Goal: Task Accomplishment & Management: Use online tool/utility

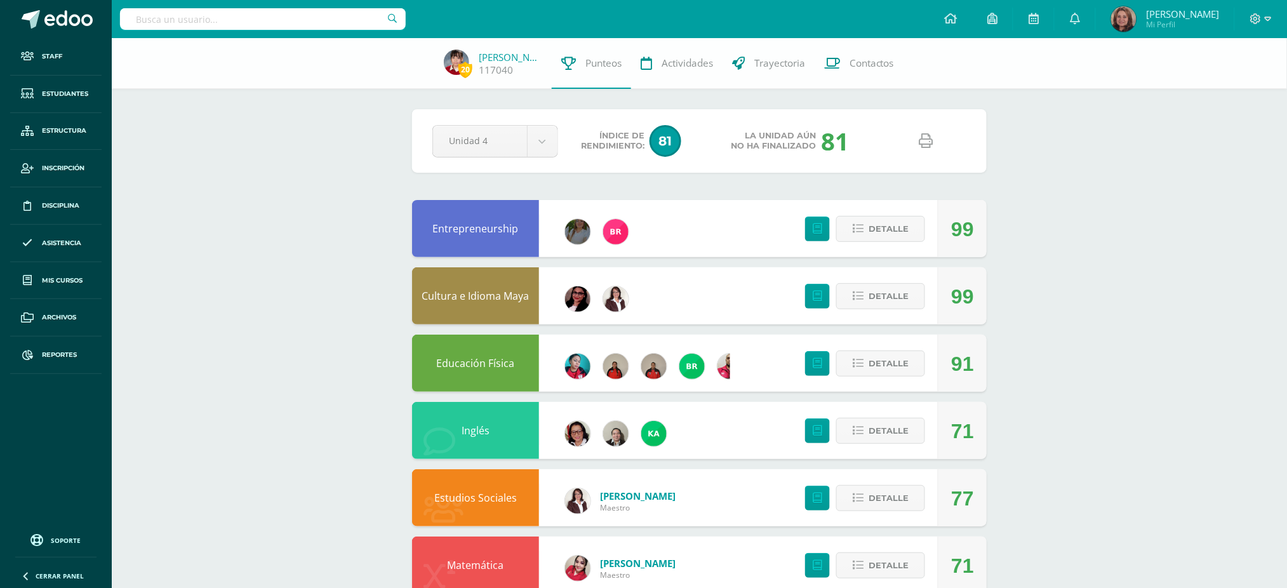
click at [321, 17] on input "text" at bounding box center [263, 19] width 286 height 22
click at [248, 35] on div at bounding box center [263, 19] width 286 height 38
click at [41, 351] on link "Reportes" at bounding box center [55, 355] width 91 height 37
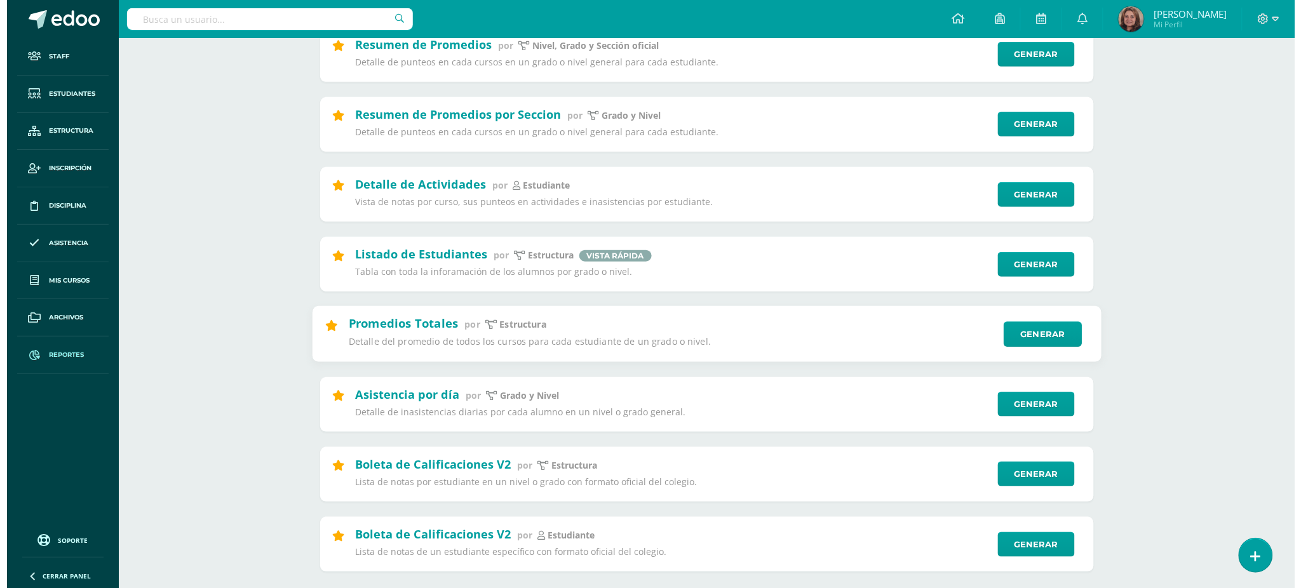
scroll to position [169, 0]
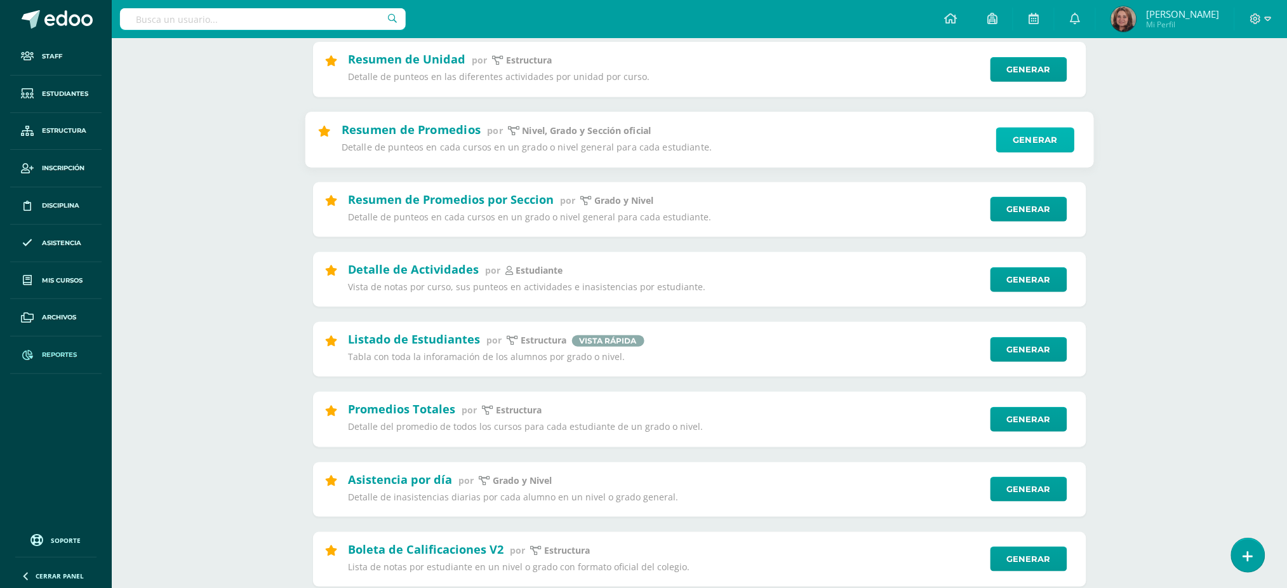
click at [1053, 140] on link "Generar" at bounding box center [1036, 139] width 78 height 25
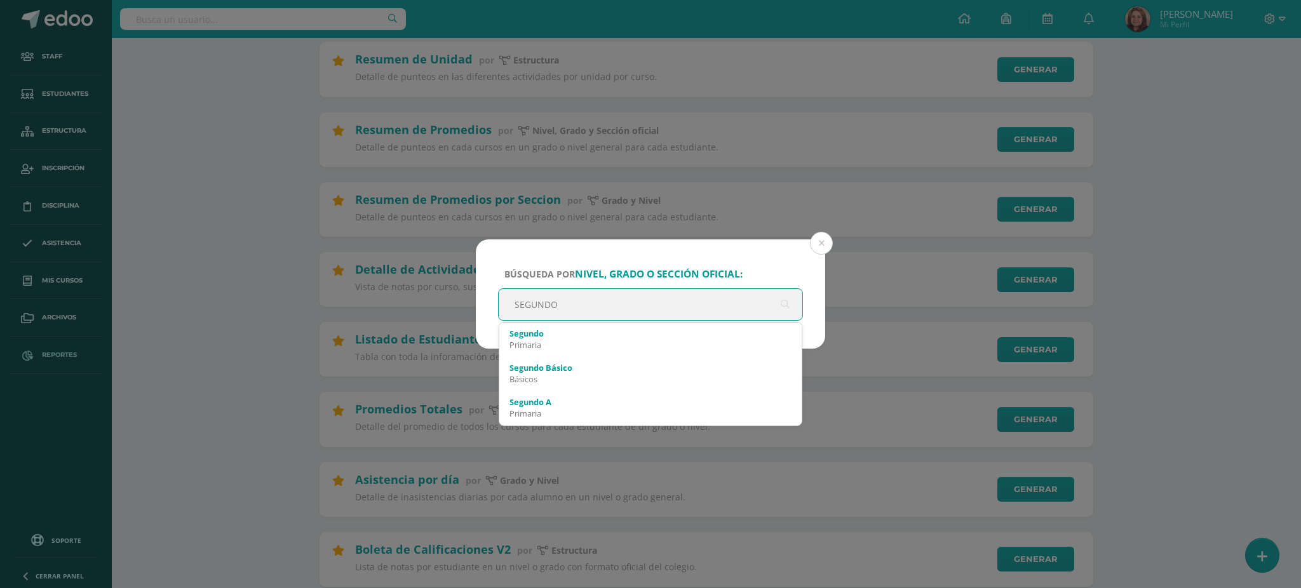
type input "SEGUNDO b"
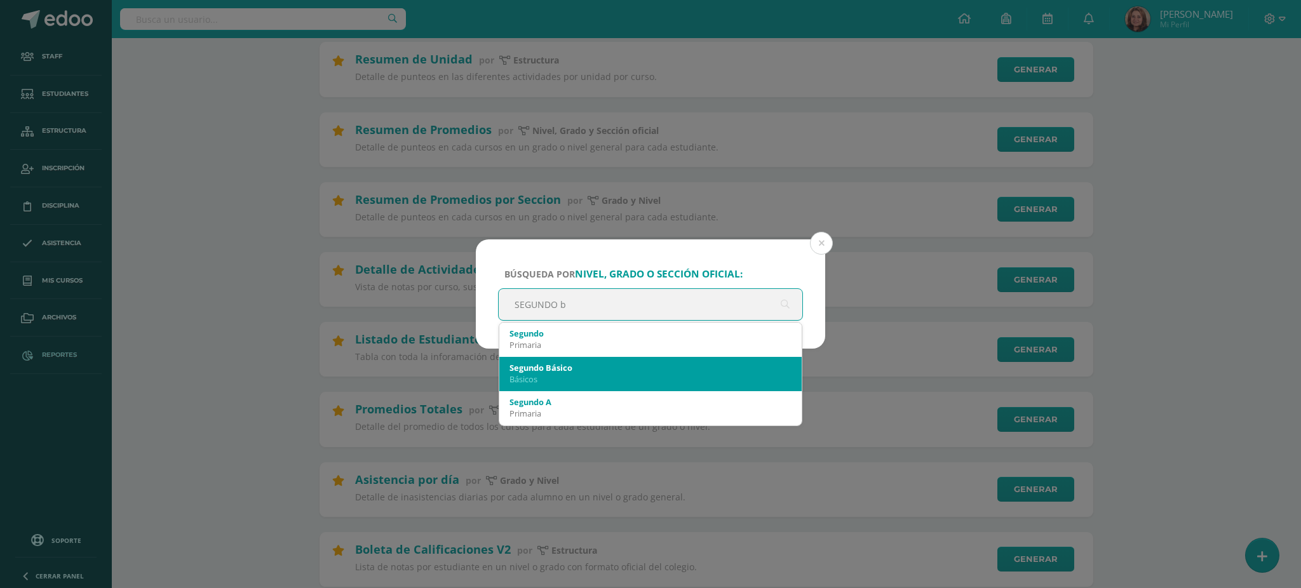
click at [586, 363] on div "Segundo Básico" at bounding box center [650, 367] width 282 height 11
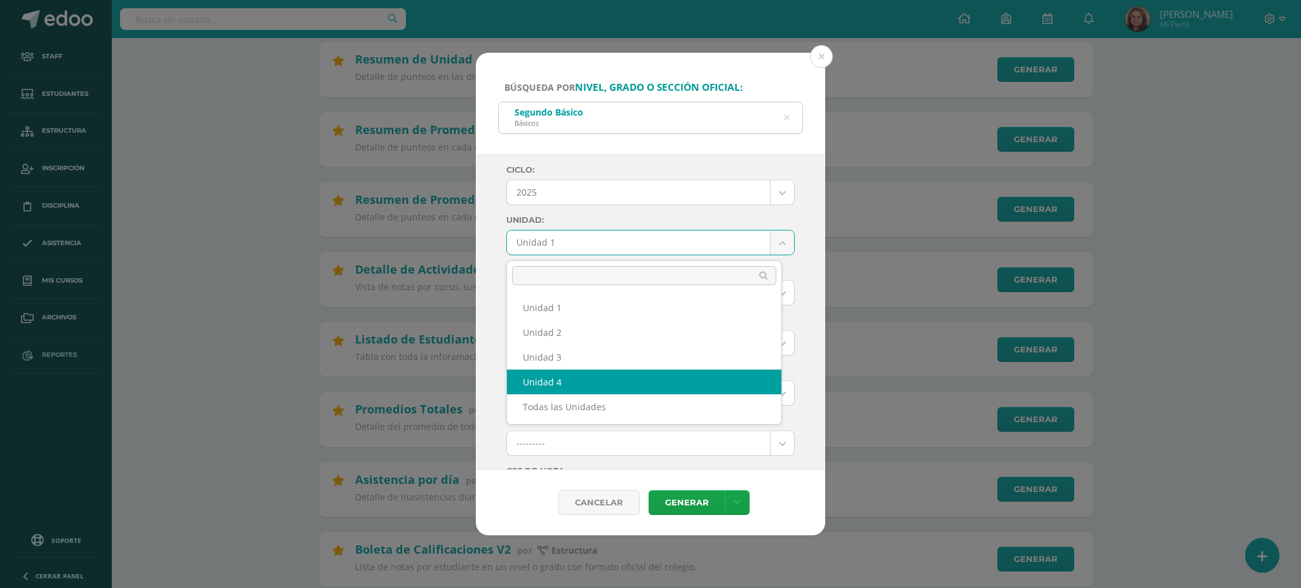
select select "Unidad 4"
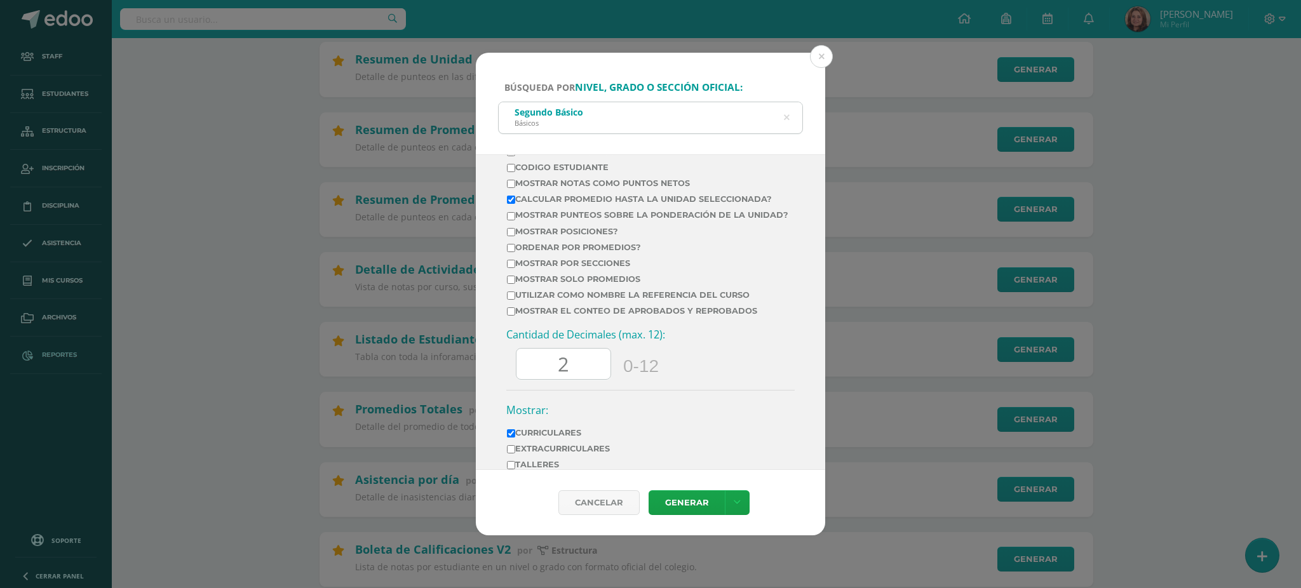
scroll to position [423, 0]
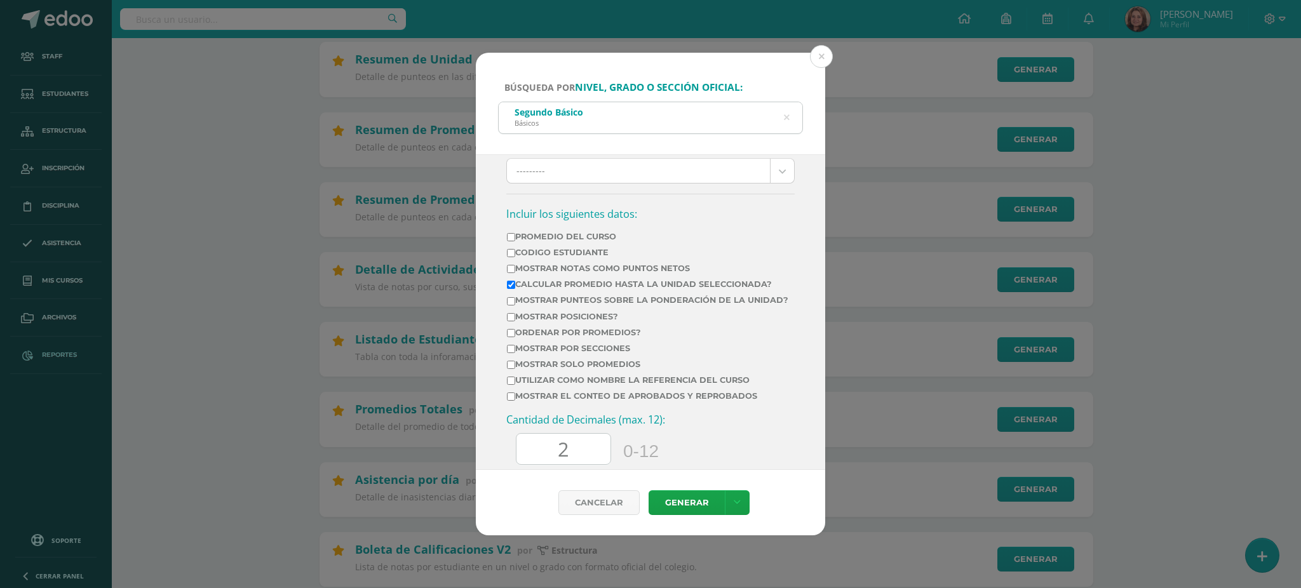
click at [509, 272] on input "Mostrar Notas Como Puntos Netos" at bounding box center [511, 269] width 8 height 8
checkbox input "true"
click at [508, 353] on input "Mostrar por secciones" at bounding box center [511, 349] width 8 height 8
checkbox input "true"
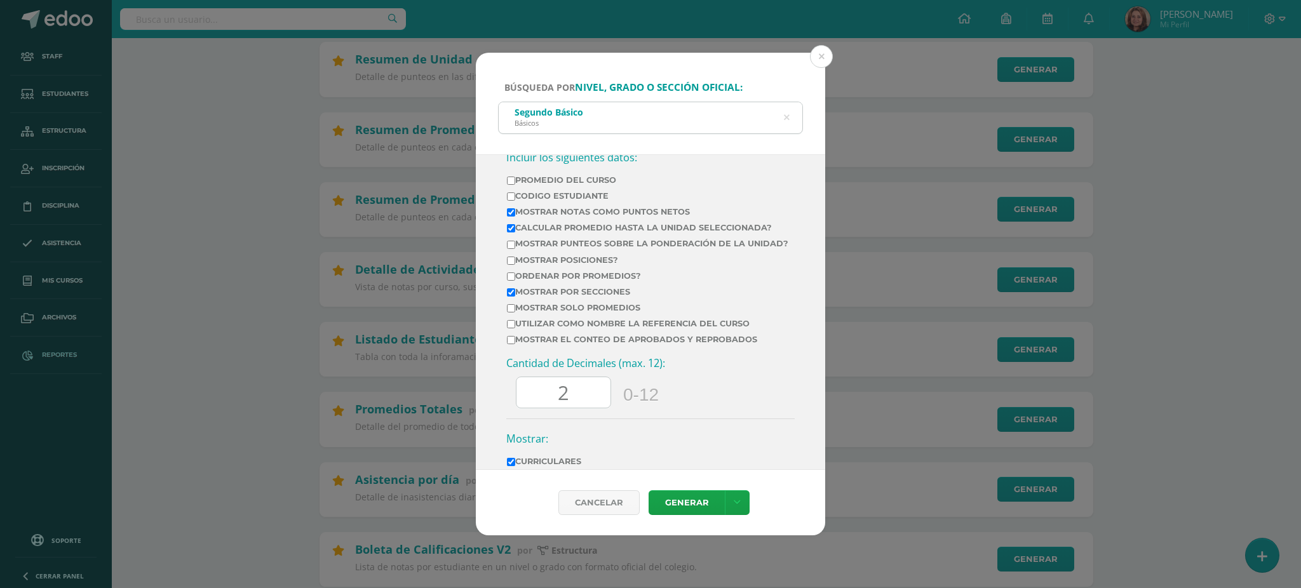
scroll to position [508, 0]
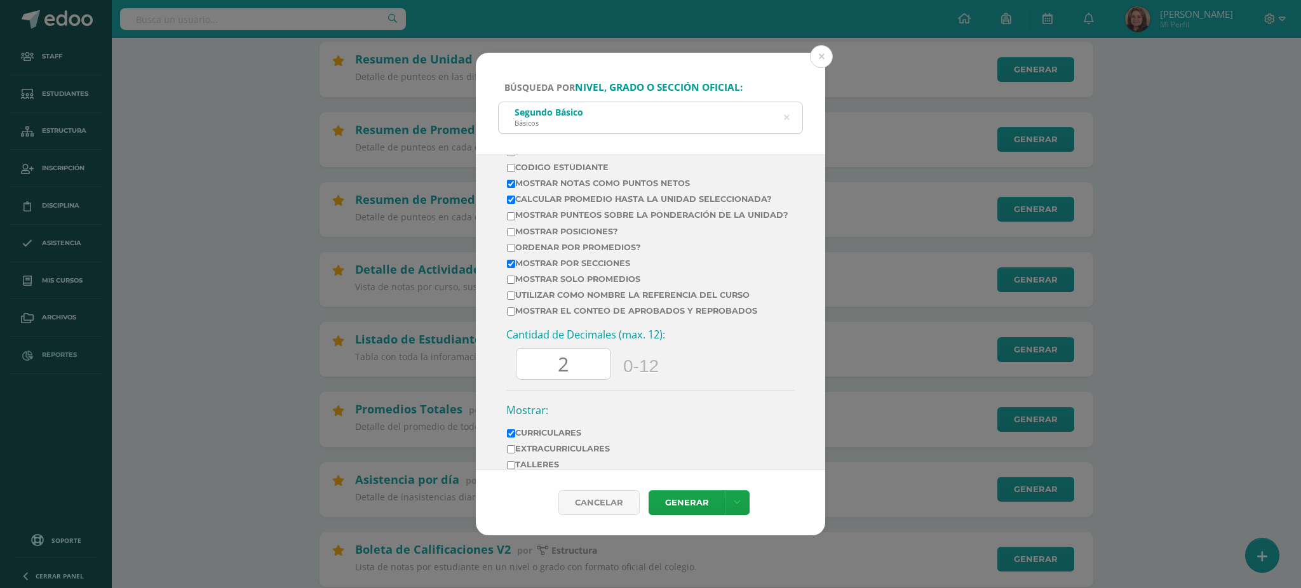
drag, startPoint x: 567, startPoint y: 387, endPoint x: 559, endPoint y: 389, distance: 7.9
click at [559, 380] on input "2" at bounding box center [563, 364] width 94 height 31
type input "0"
click at [699, 505] on link "Generar" at bounding box center [686, 502] width 76 height 25
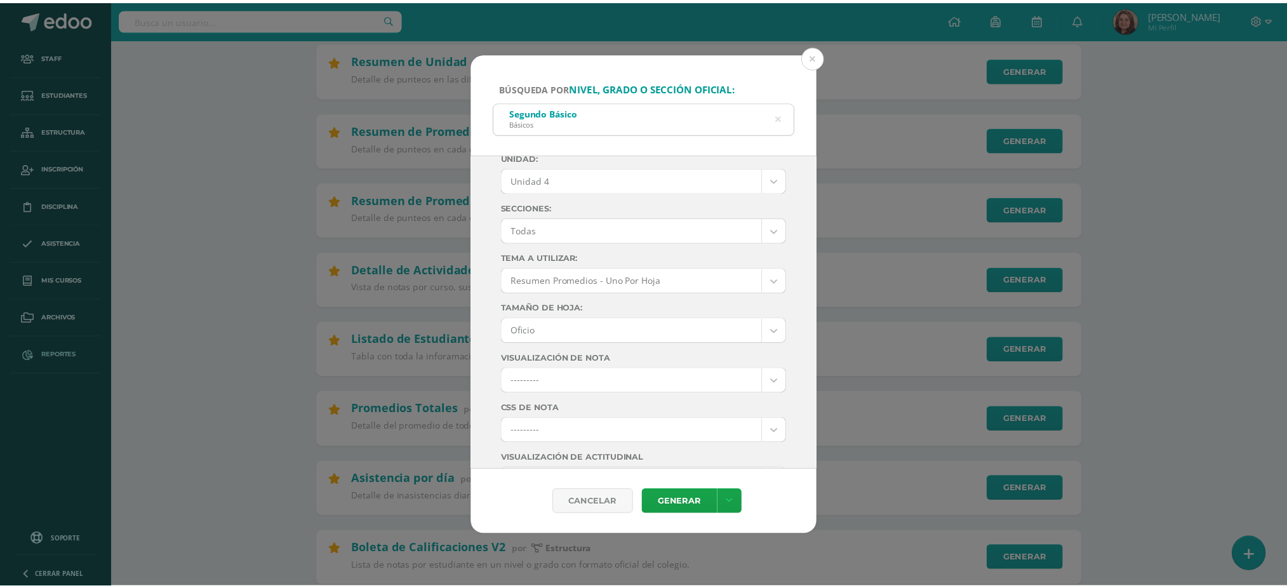
scroll to position [0, 0]
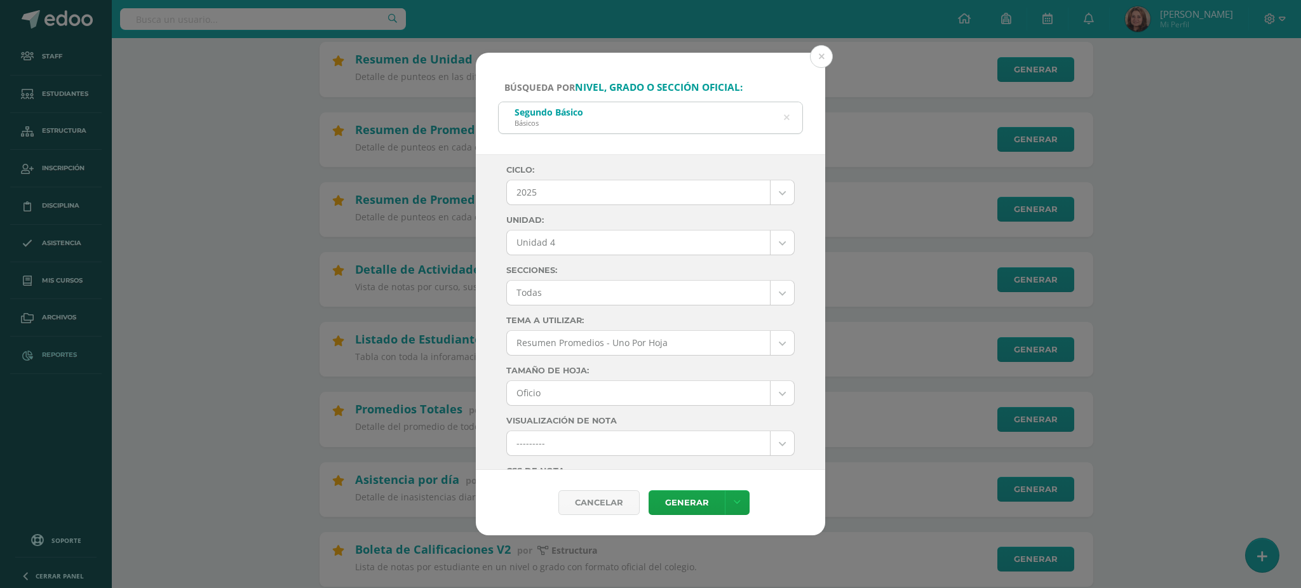
click at [408, 157] on div "Búsqueda por nivel, grado o sección oficial: Segundo Básico Básicos SEGUNDO b C…" at bounding box center [650, 294] width 1291 height 483
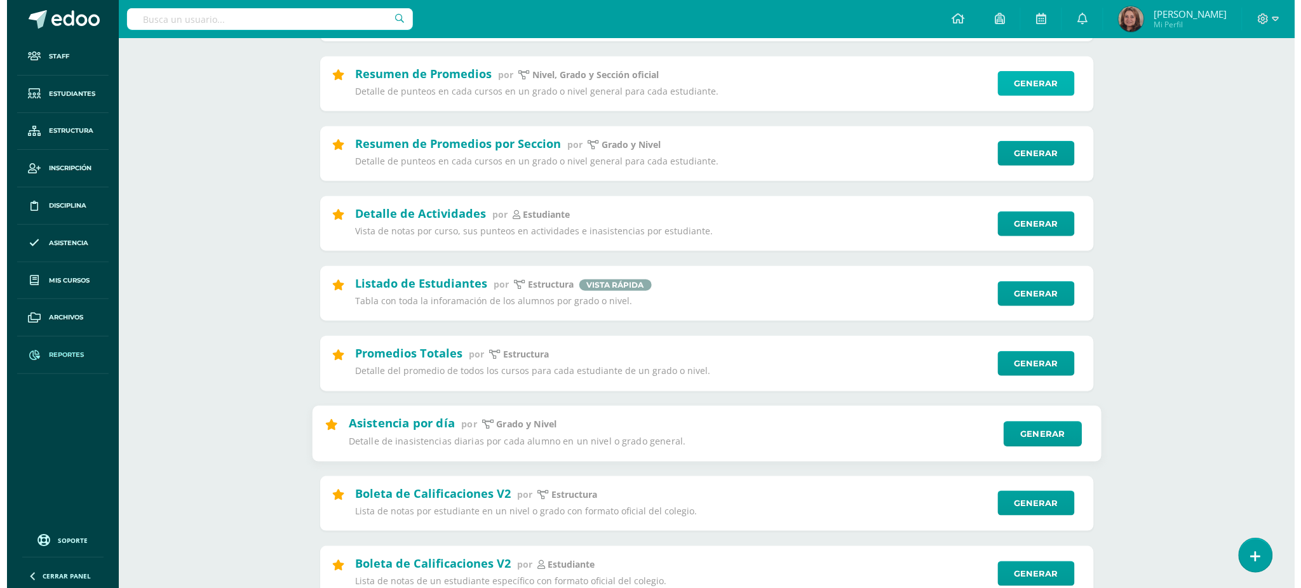
scroll to position [254, 0]
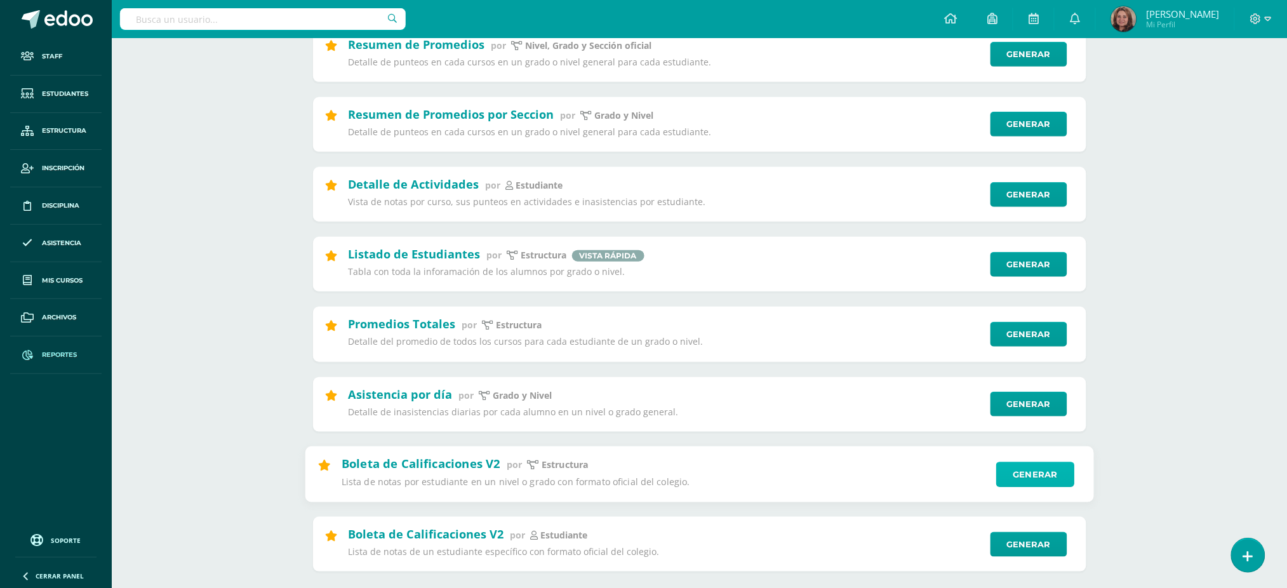
click at [1053, 474] on link "Generar" at bounding box center [1036, 474] width 78 height 25
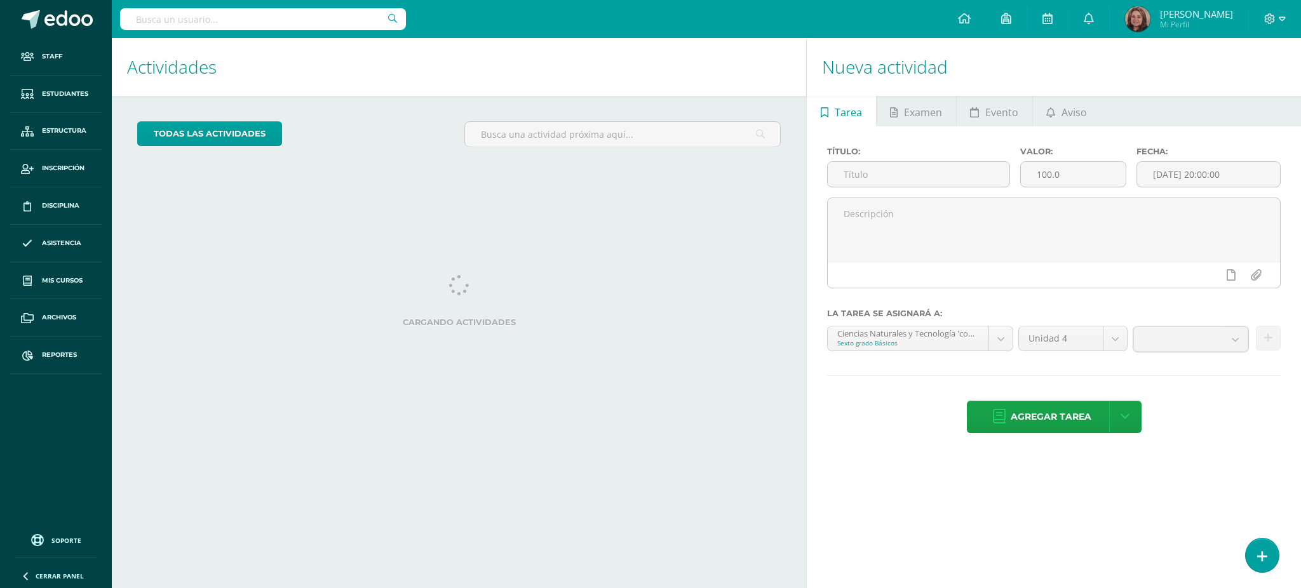
click at [315, 16] on input "text" at bounding box center [263, 19] width 286 height 22
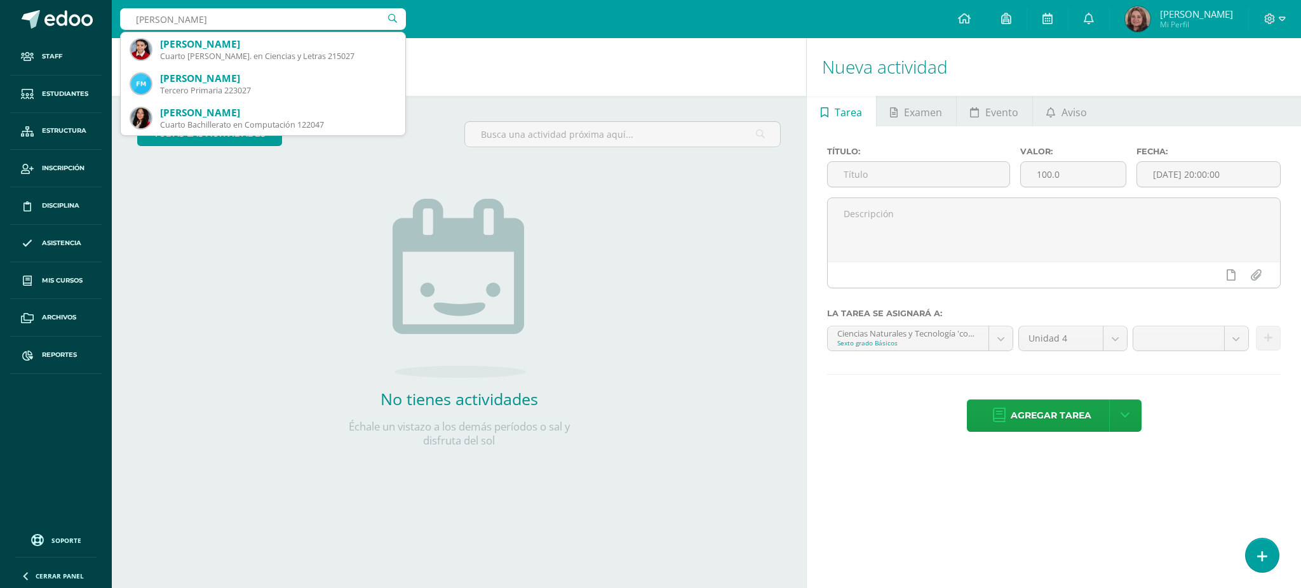
drag, startPoint x: 210, startPoint y: 21, endPoint x: 137, endPoint y: 20, distance: 73.0
click at [137, 20] on input "sofía pineda" at bounding box center [263, 19] width 286 height 22
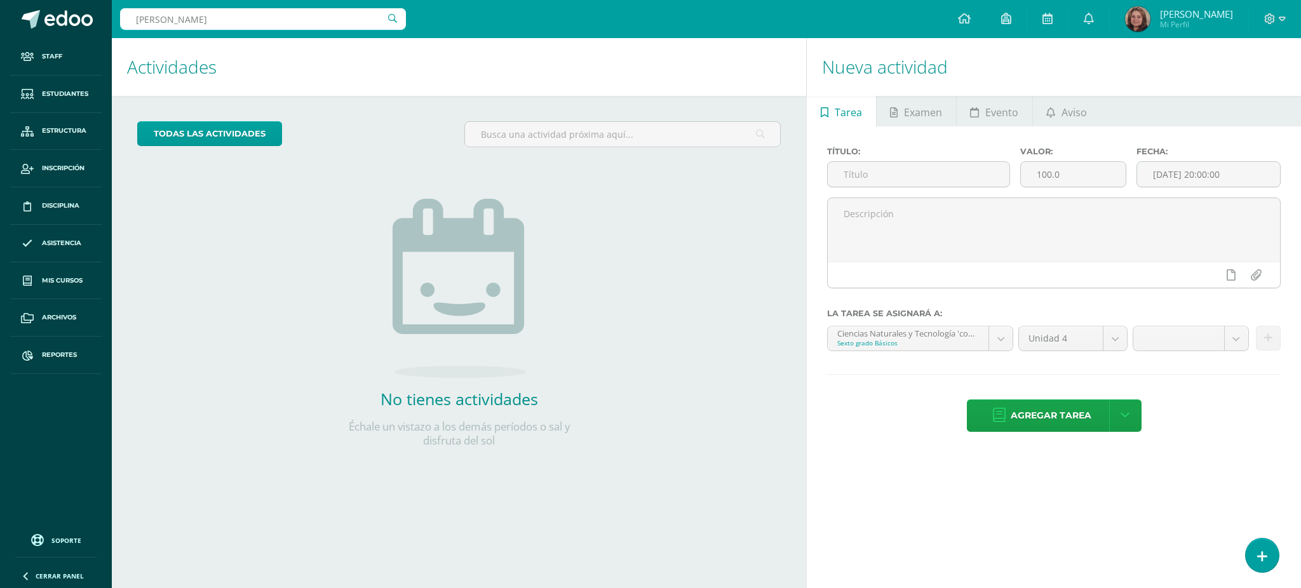
type input "sara pineda"
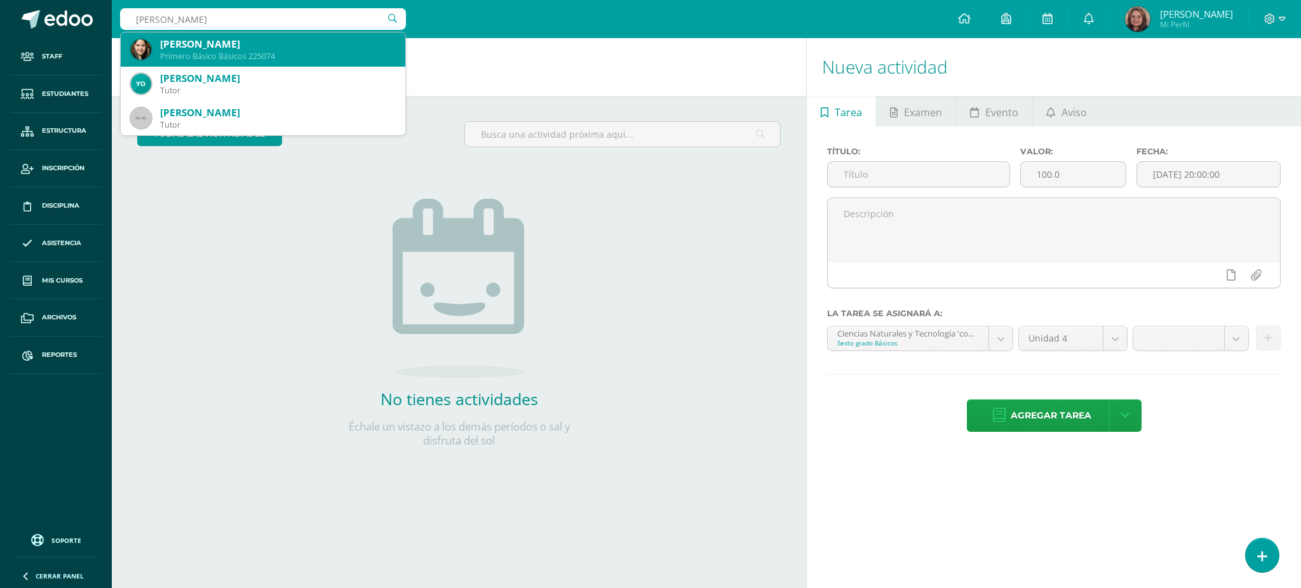
click at [201, 51] on div "Primero Básico Básicos 225074" at bounding box center [277, 56] width 235 height 11
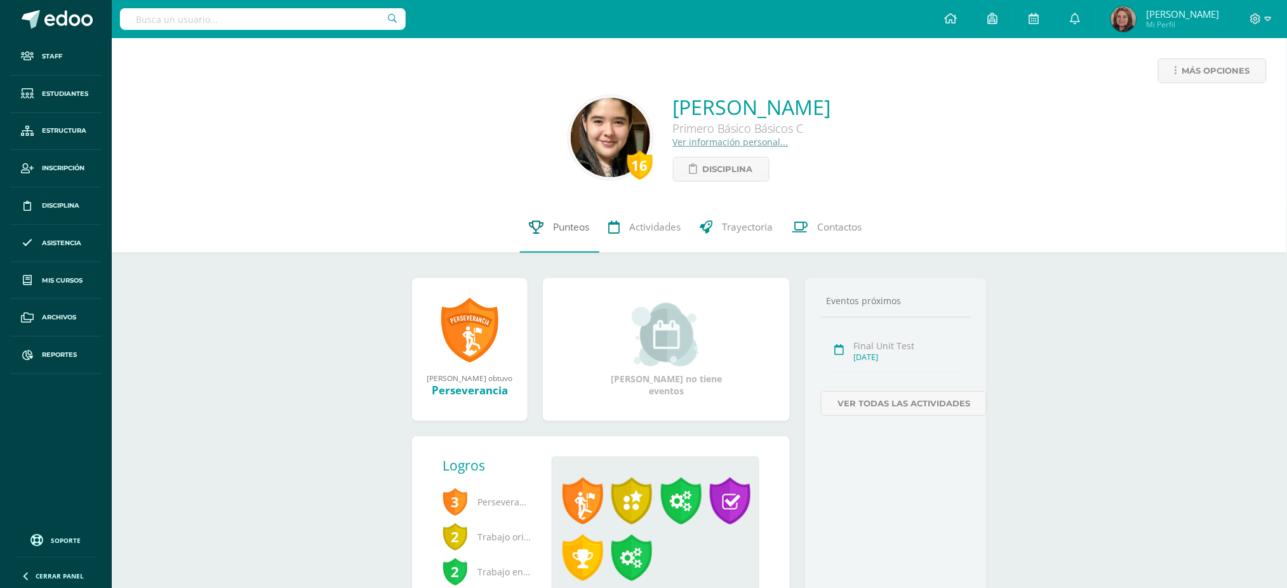
click at [586, 227] on span "Punteos" at bounding box center [572, 226] width 36 height 13
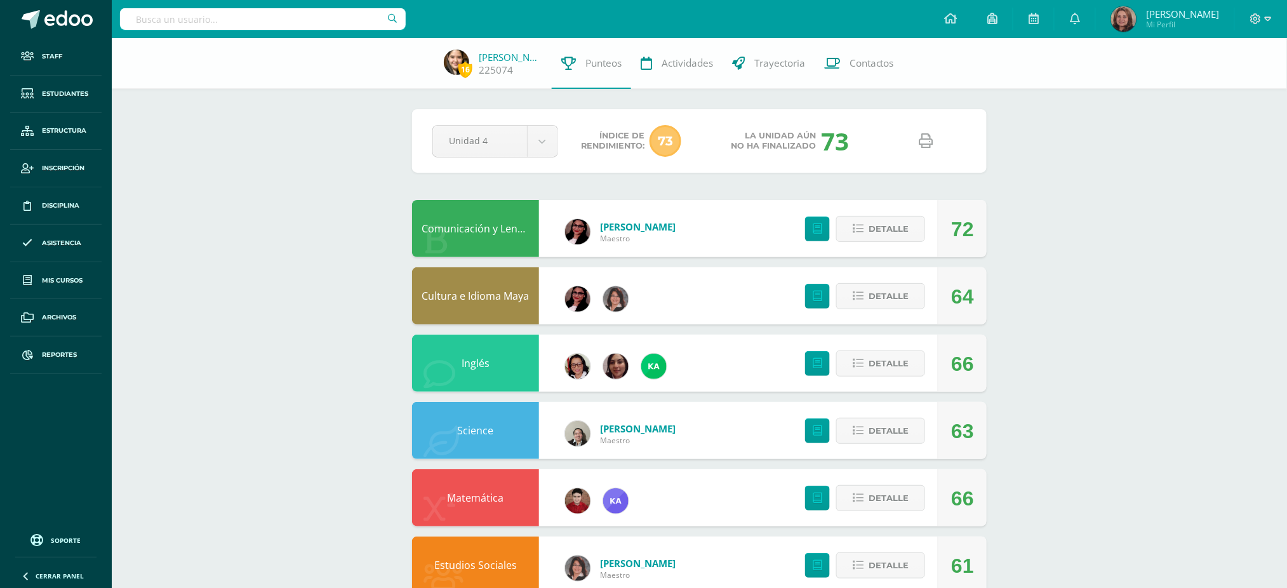
click at [925, 145] on icon at bounding box center [927, 141] width 14 height 14
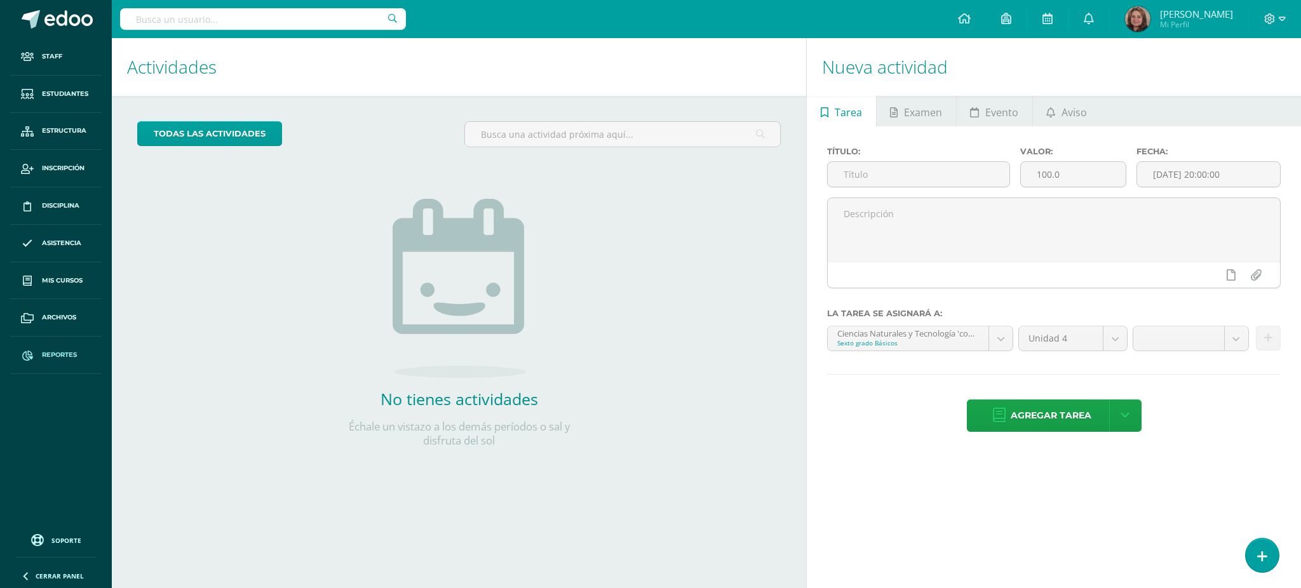
click at [55, 355] on span "Reportes" at bounding box center [59, 355] width 35 height 10
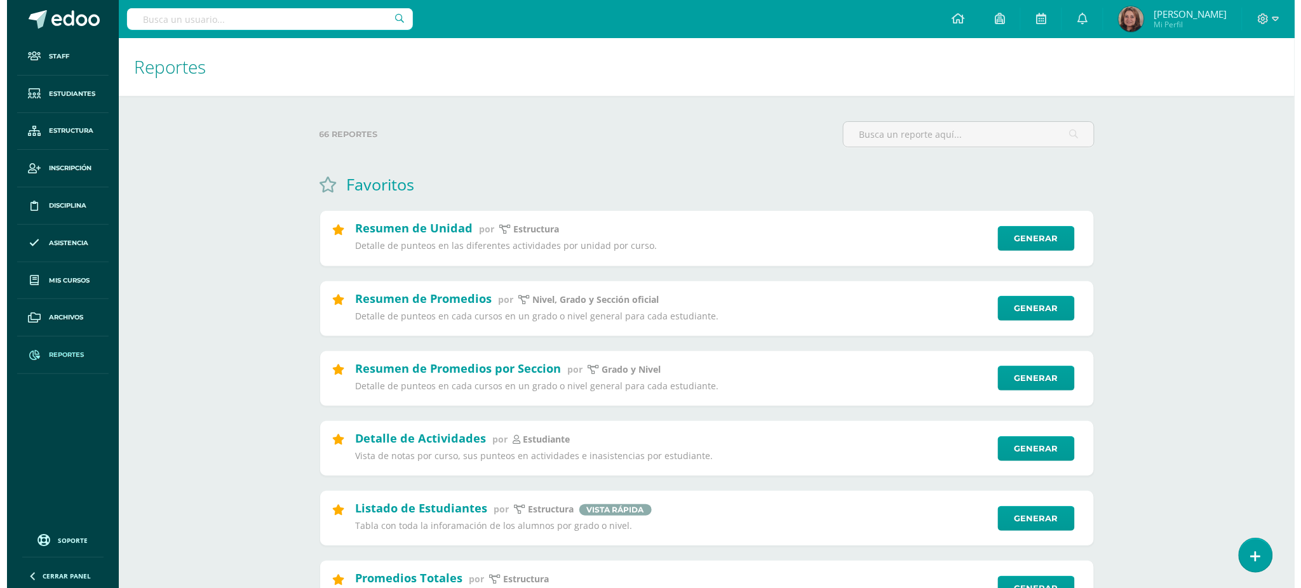
scroll to position [339, 0]
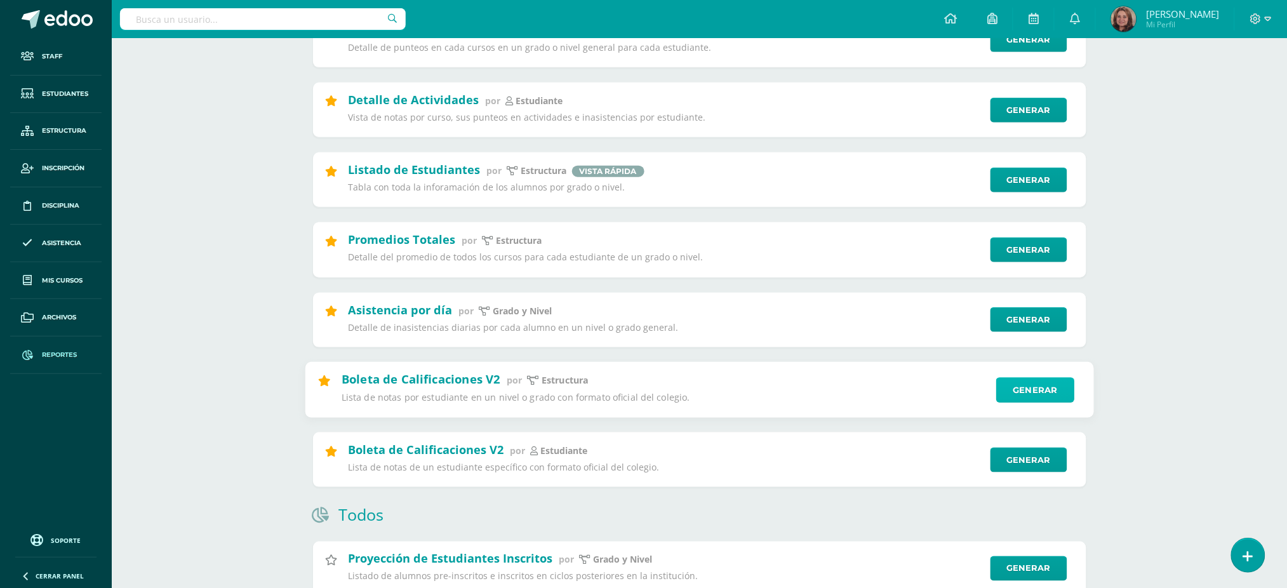
click at [1024, 393] on link "Generar" at bounding box center [1036, 389] width 78 height 25
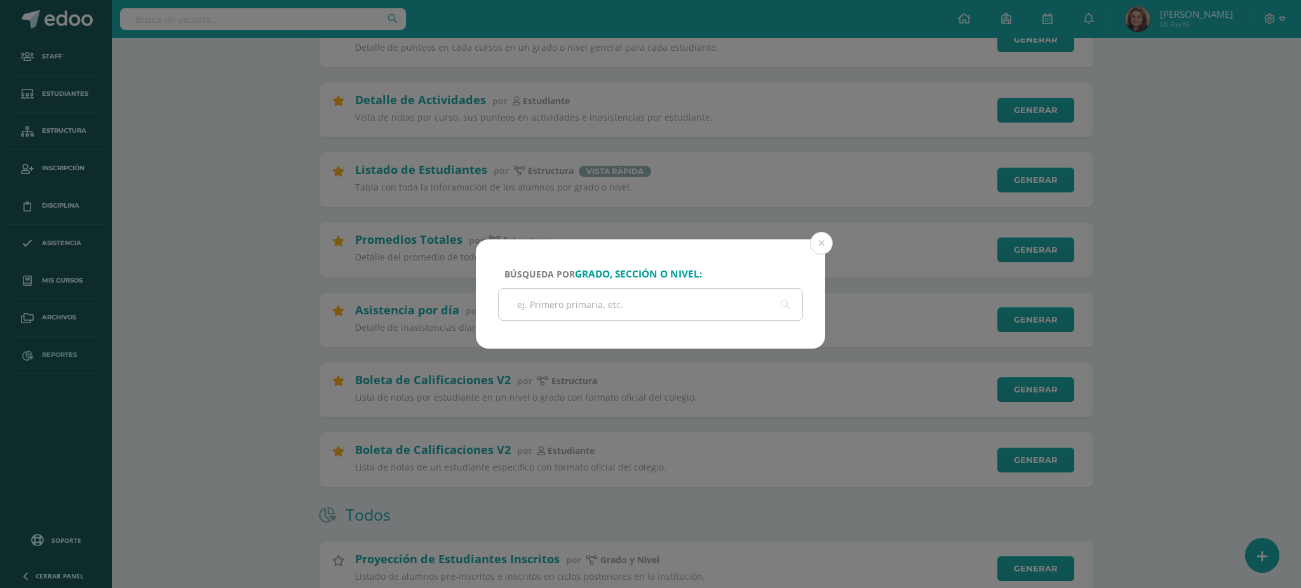
click at [679, 306] on input "text" at bounding box center [651, 304] width 304 height 31
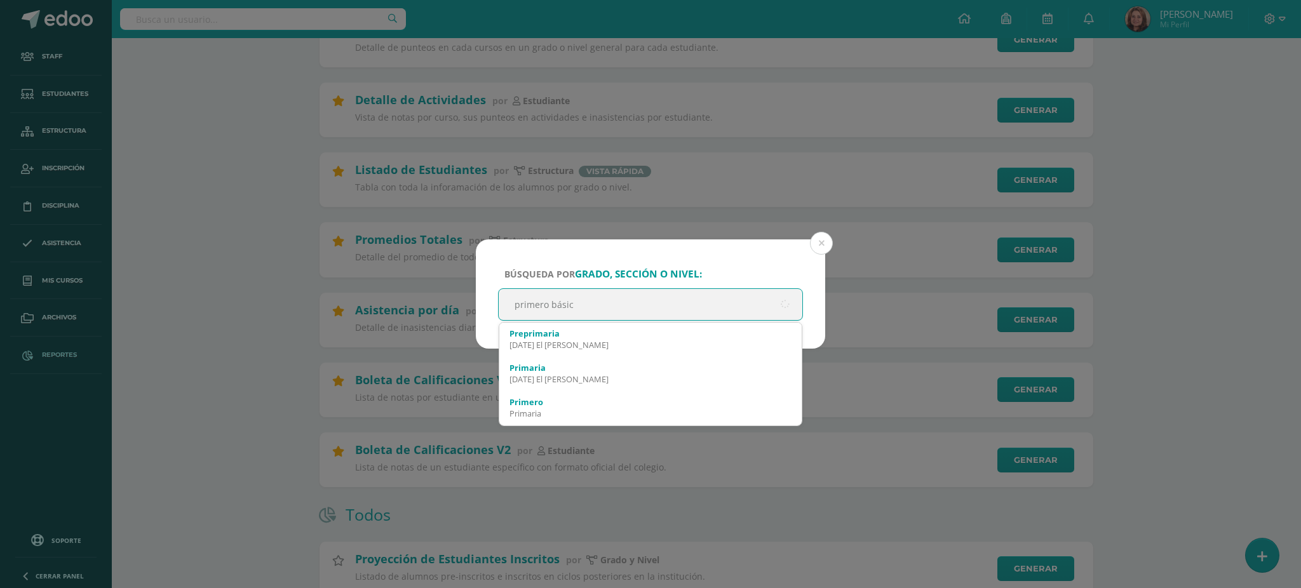
type input "primero básico"
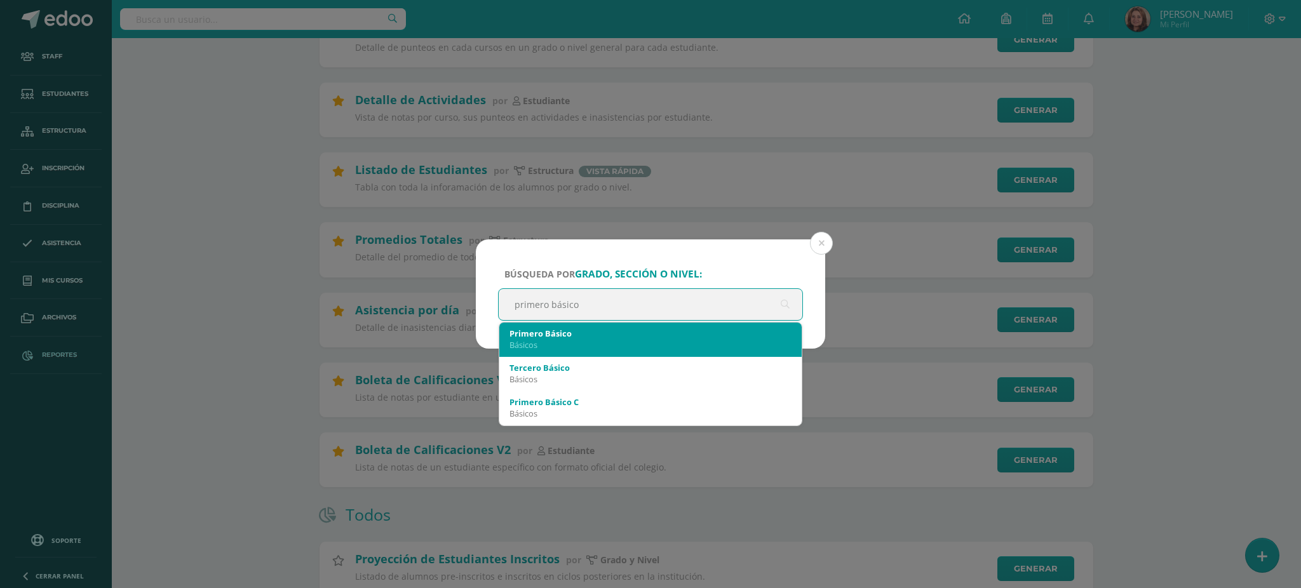
click at [574, 332] on div "Primero Básico" at bounding box center [650, 333] width 282 height 11
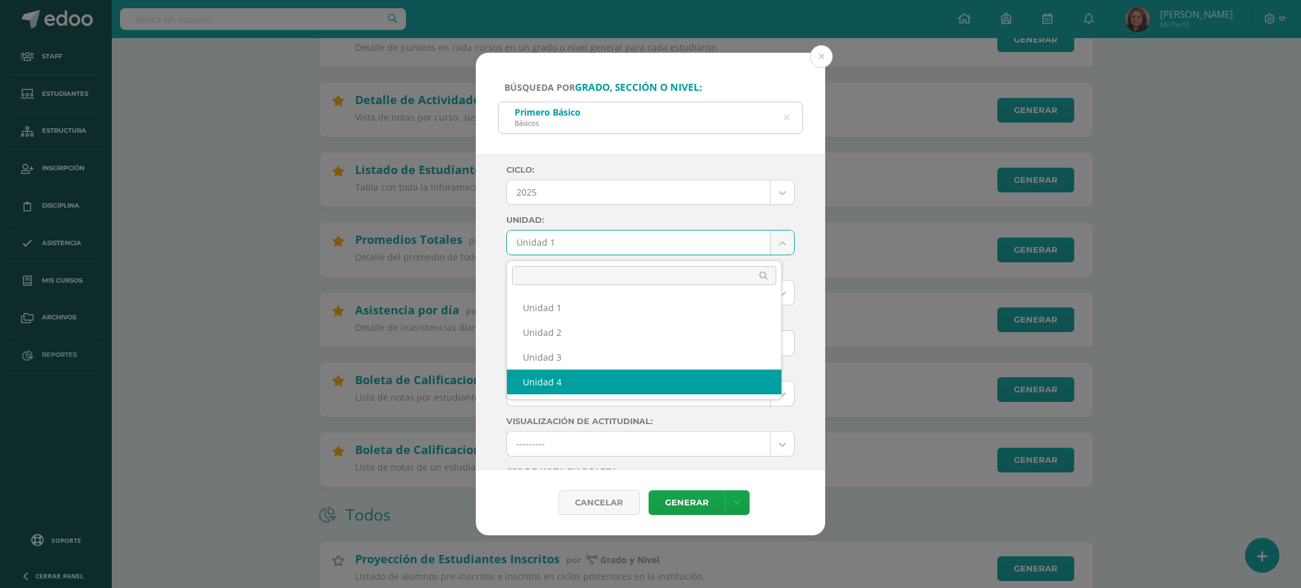
select select "Unidad 4"
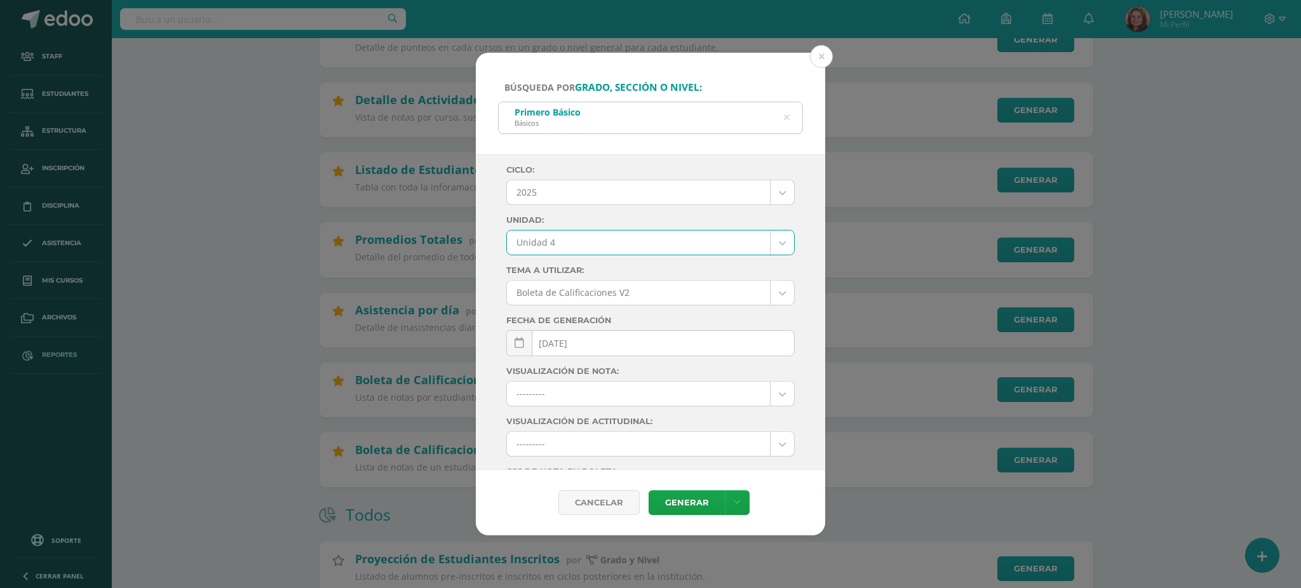
scroll to position [137, 0]
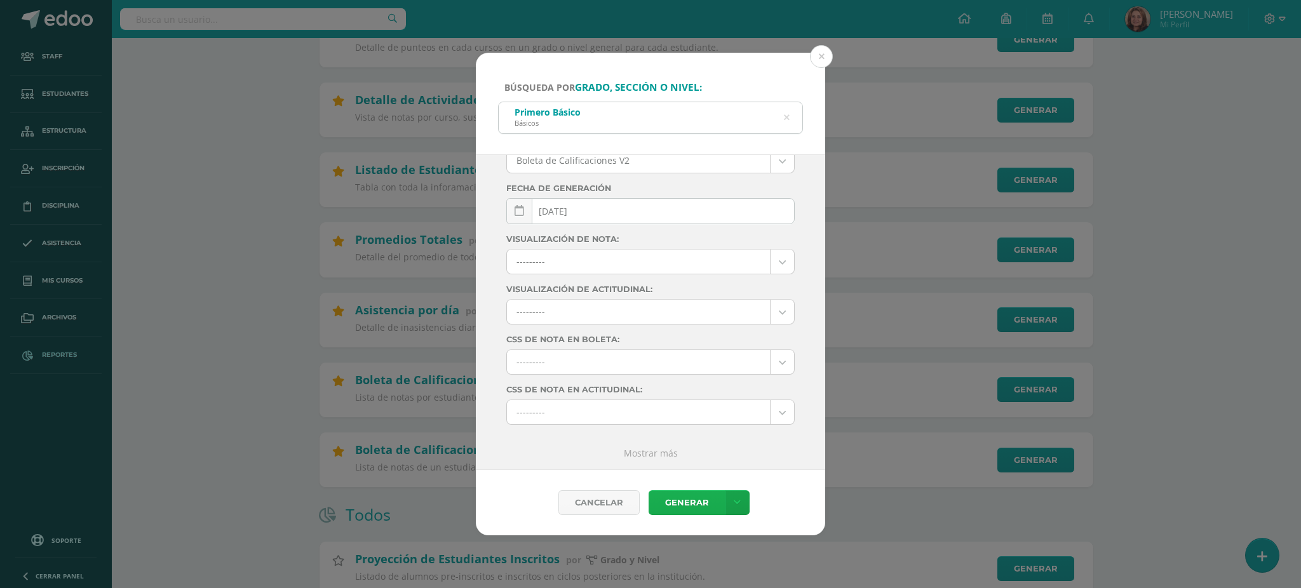
click at [695, 496] on link "Generar" at bounding box center [686, 502] width 76 height 25
click at [789, 114] on div "Primero Básico Básicos" at bounding box center [651, 116] width 304 height 29
click at [786, 116] on icon at bounding box center [786, 117] width 27 height 27
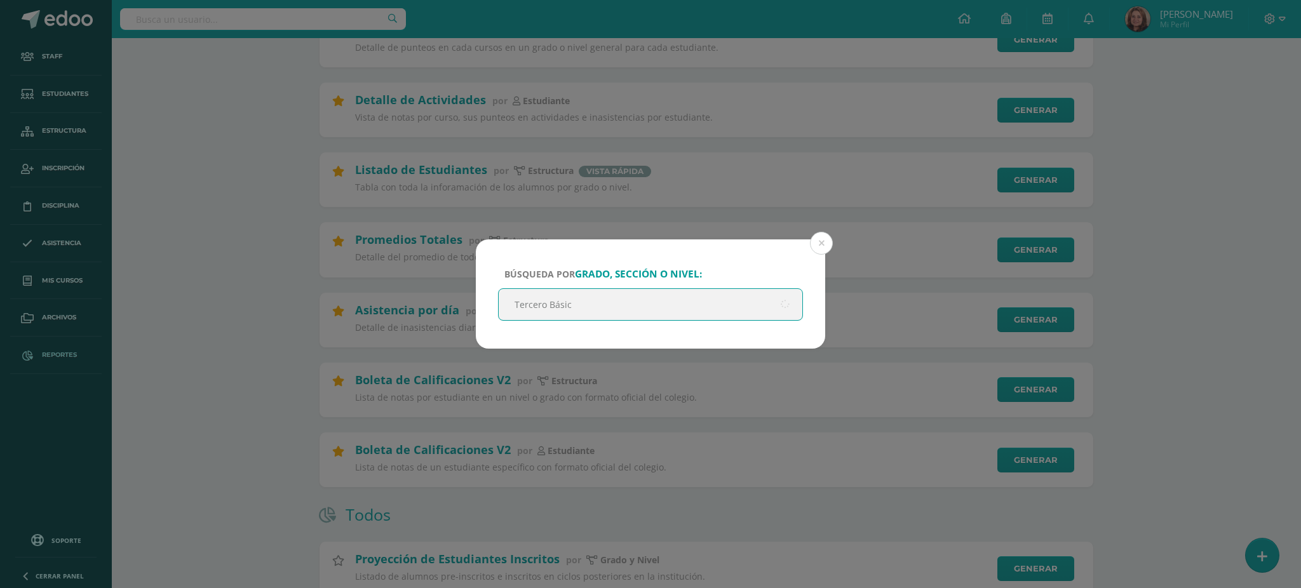
type input "Tercero Básico"
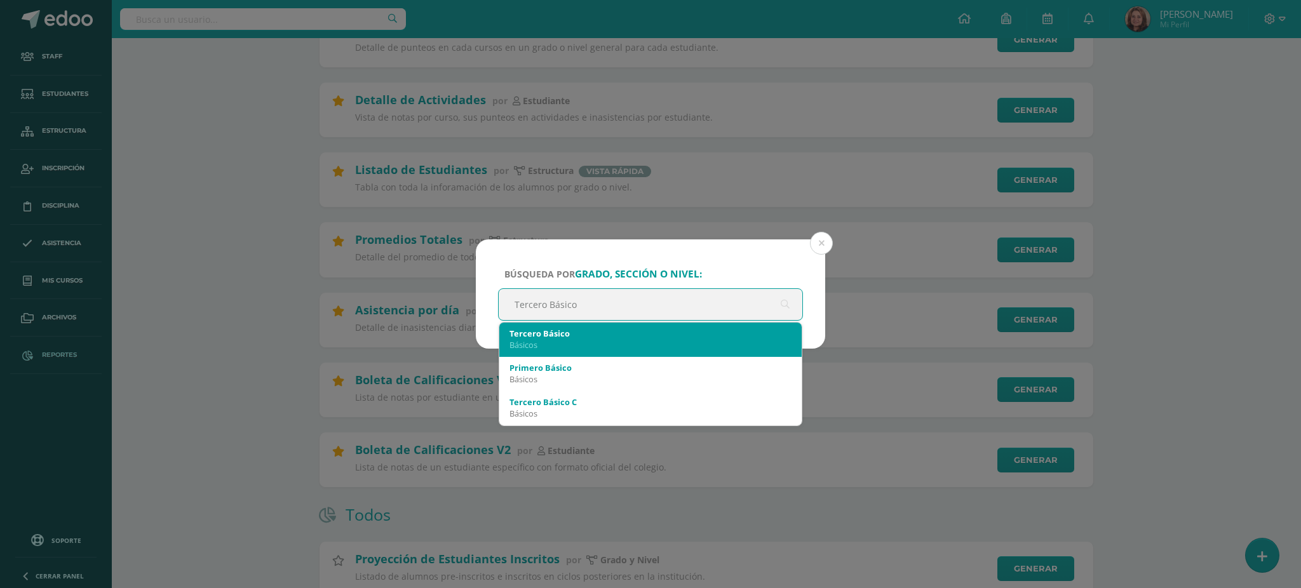
click at [669, 333] on div "Tercero Básico" at bounding box center [650, 333] width 282 height 11
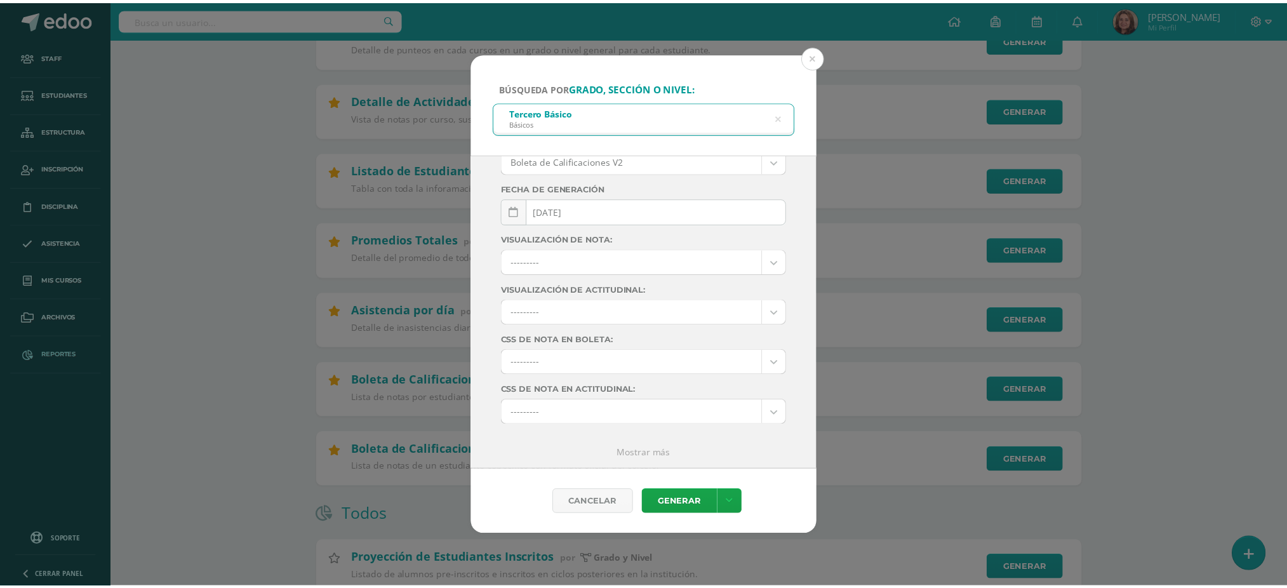
scroll to position [0, 0]
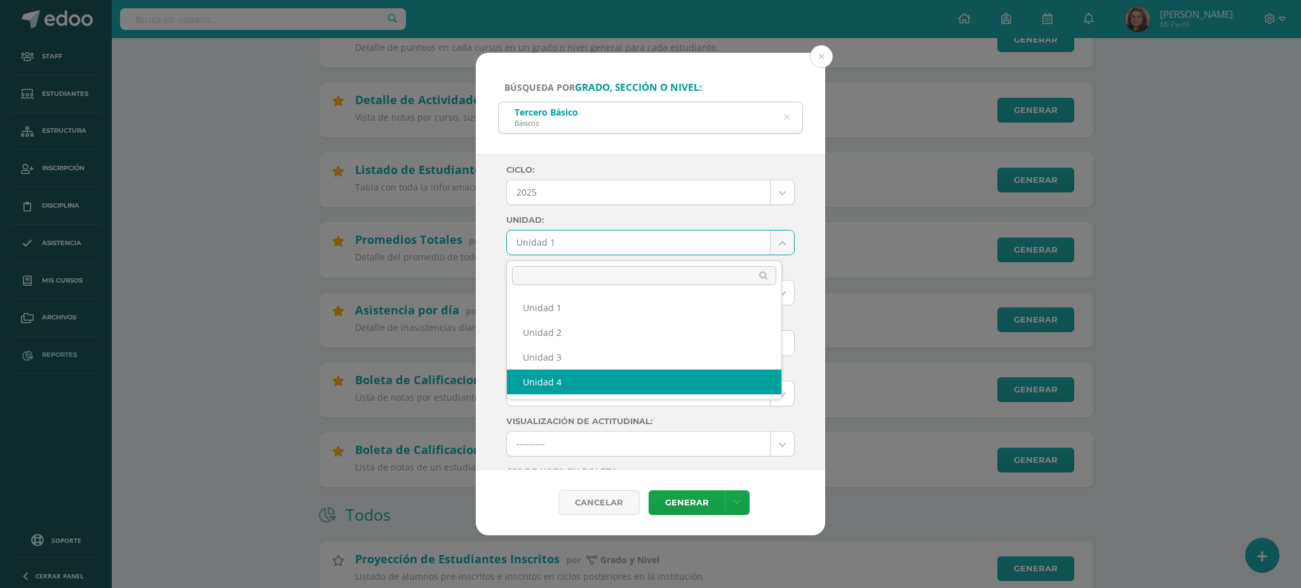
select select "Unidad 4"
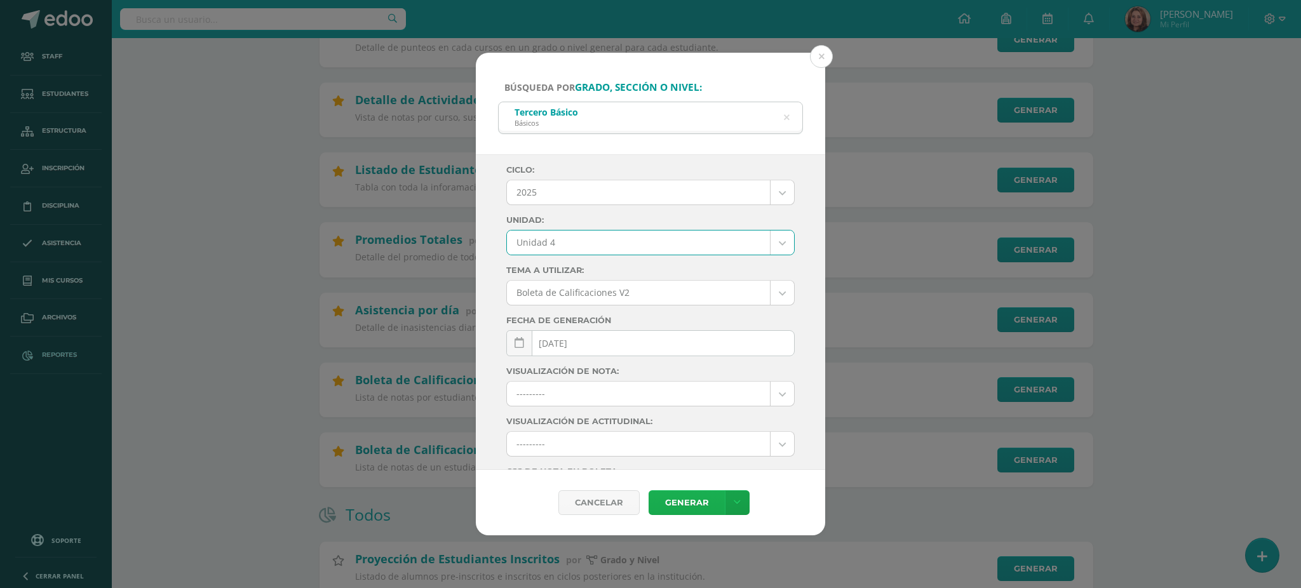
click at [702, 505] on link "Generar" at bounding box center [686, 502] width 76 height 25
click at [821, 54] on button at bounding box center [821, 56] width 23 height 23
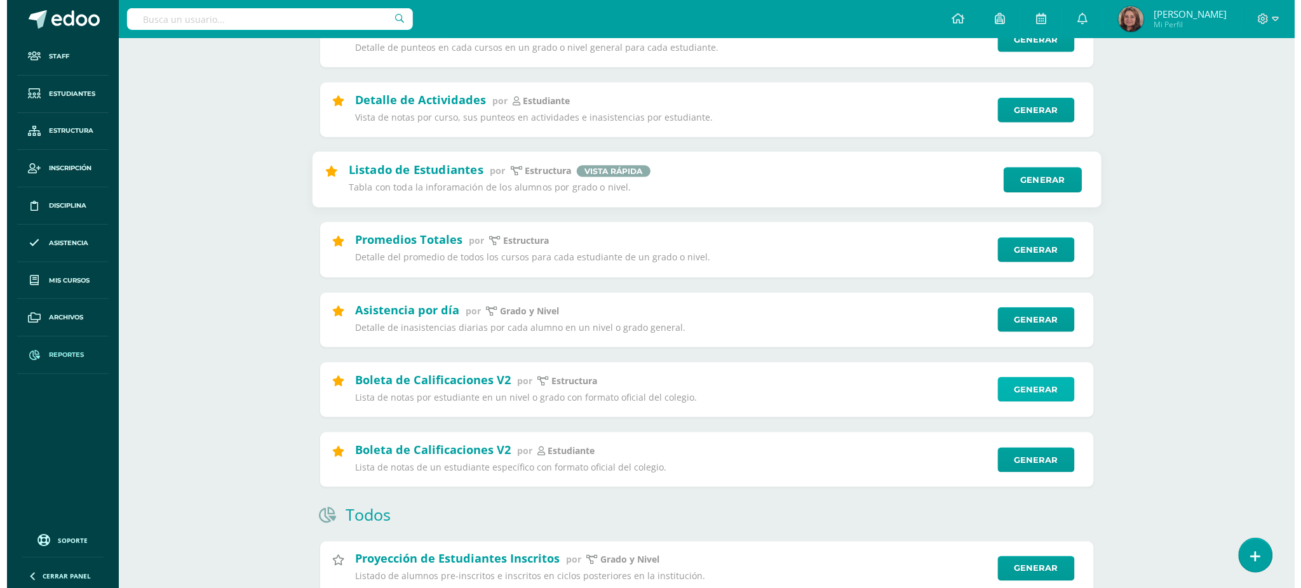
scroll to position [84, 0]
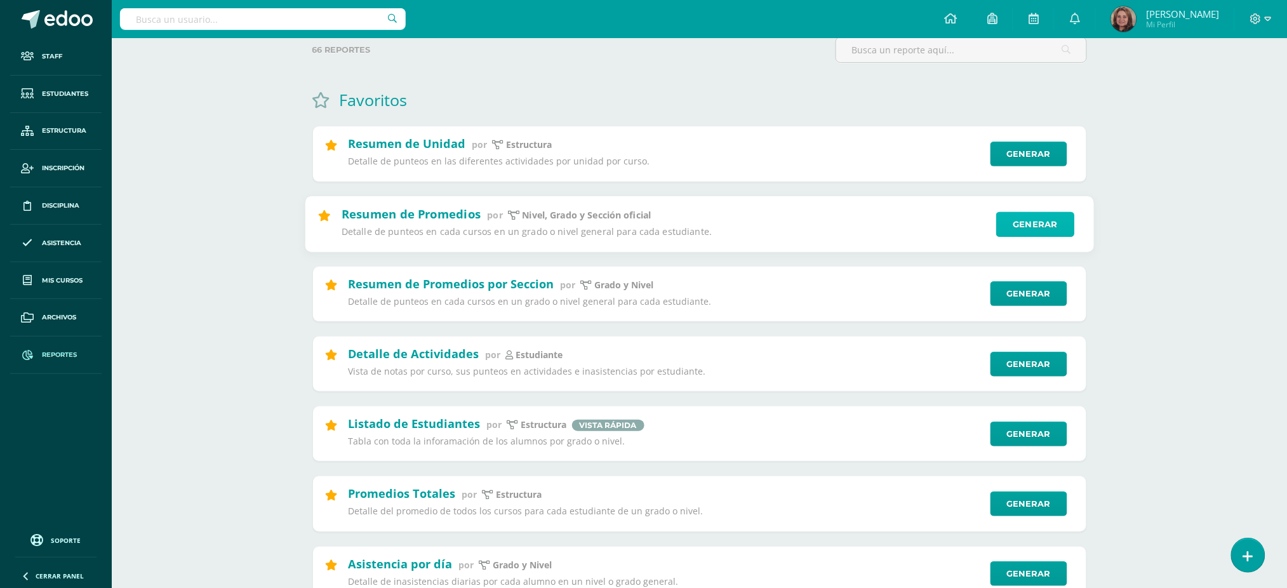
click at [1031, 222] on link "Generar" at bounding box center [1036, 224] width 78 height 25
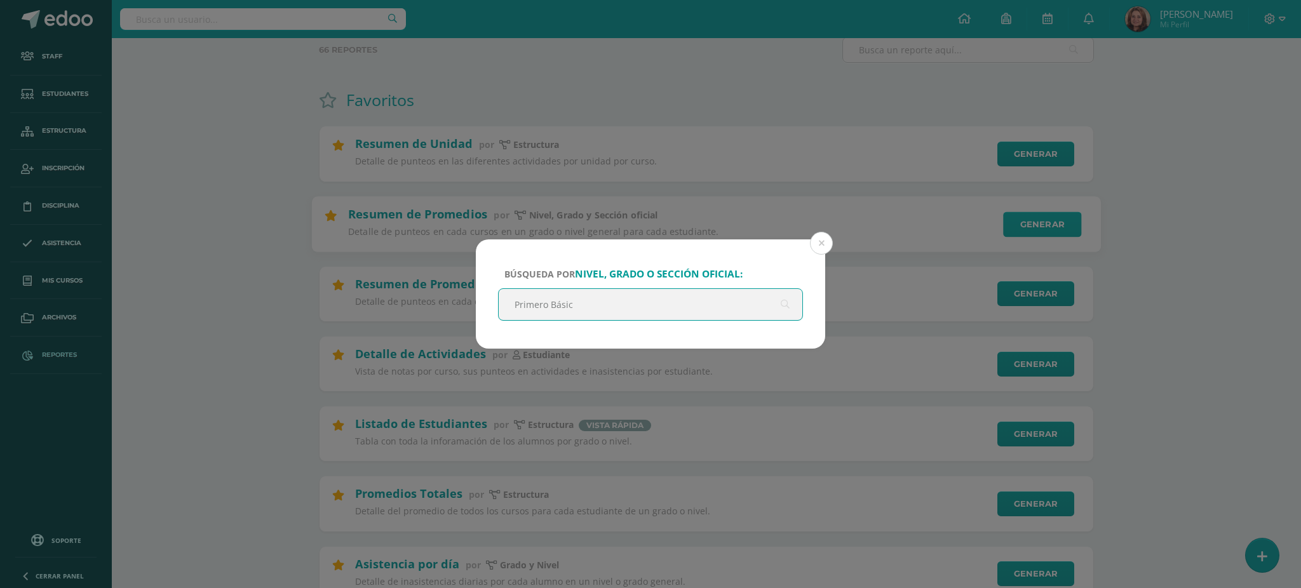
type input "Primero Básico"
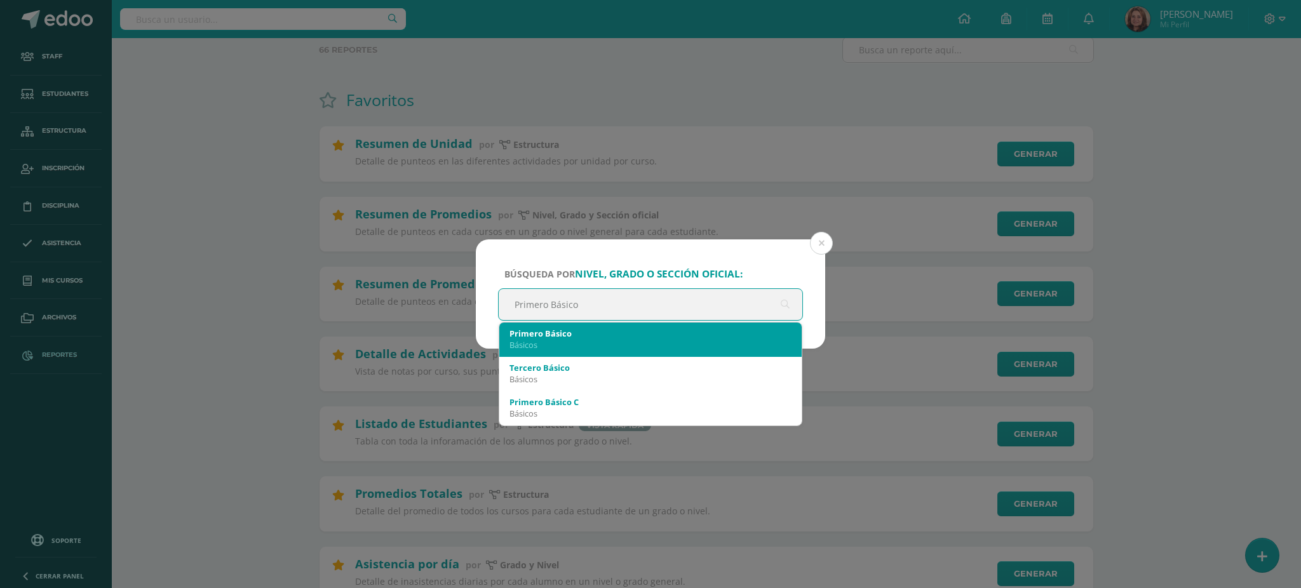
click at [641, 341] on div "Básicos" at bounding box center [650, 344] width 282 height 11
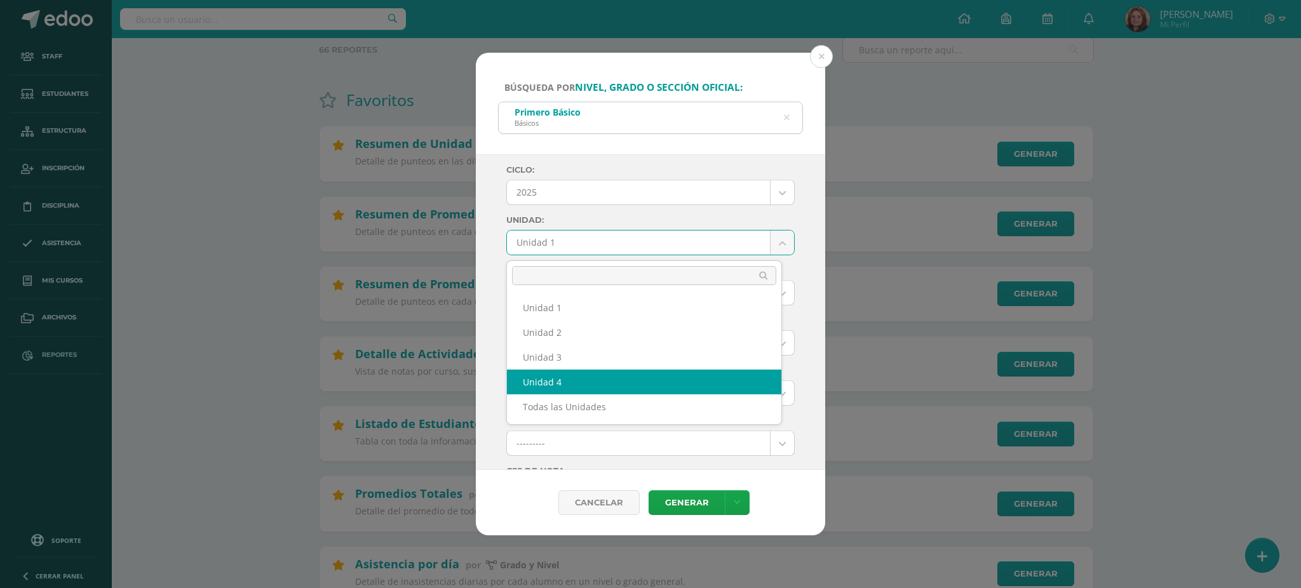
select select "Unidad 4"
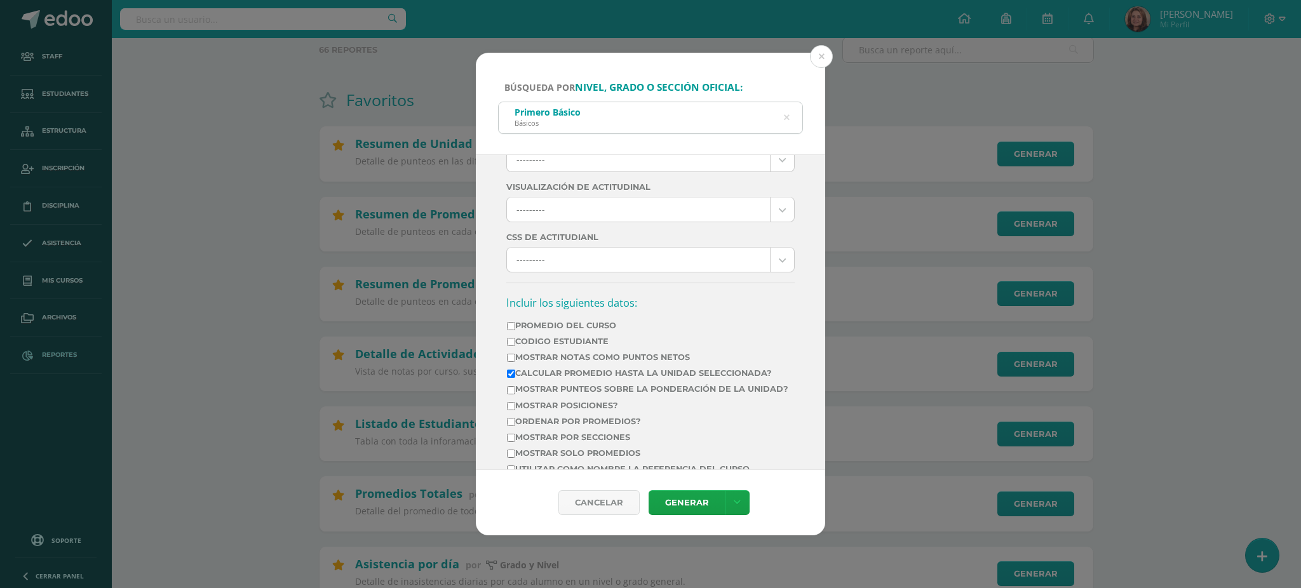
scroll to position [339, 0]
click at [507, 358] on input "Mostrar Notas Como Puntos Netos" at bounding box center [511, 353] width 8 height 8
checkbox input "true"
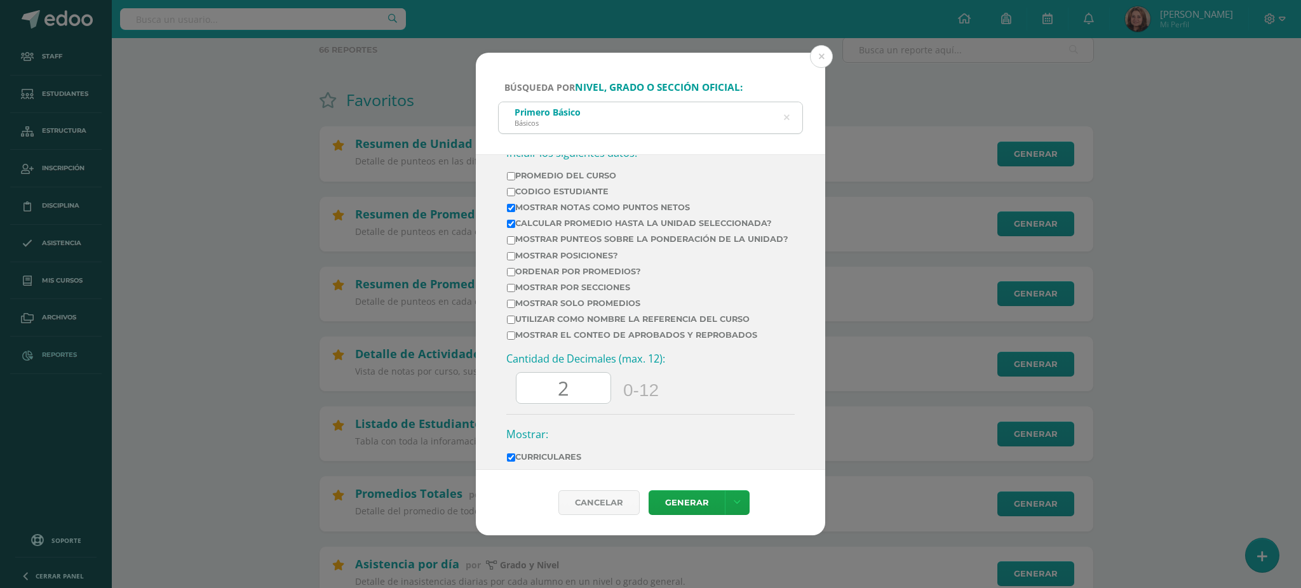
scroll to position [508, 0]
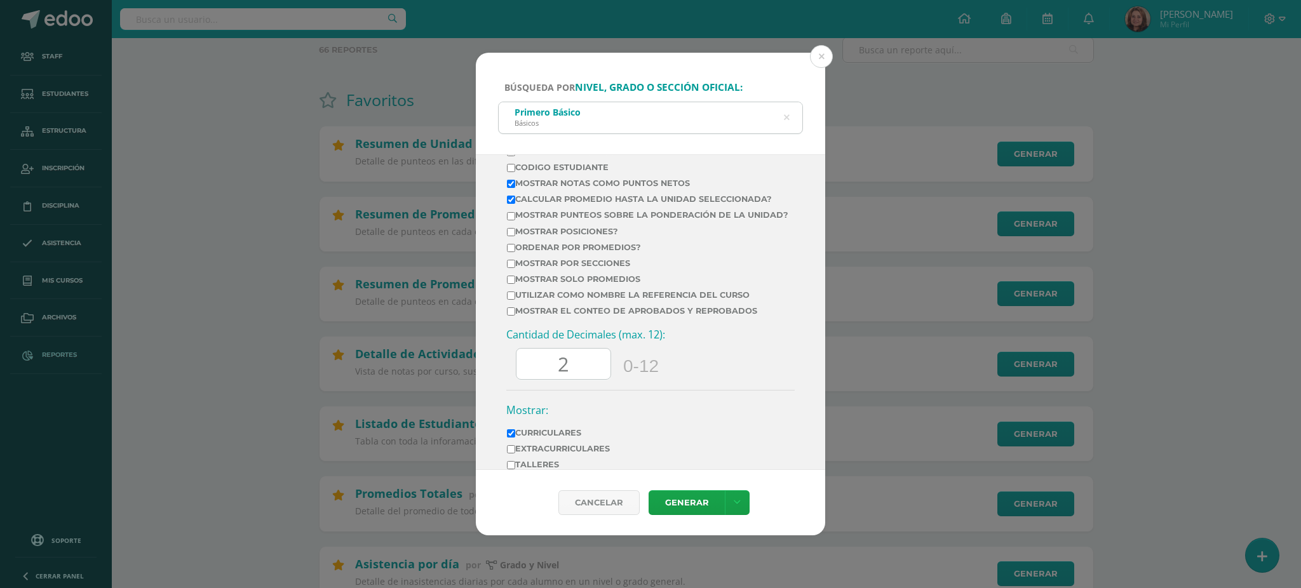
click at [508, 268] on input "Mostrar por secciones" at bounding box center [511, 264] width 8 height 8
checkbox input "true"
drag, startPoint x: 591, startPoint y: 382, endPoint x: 539, endPoint y: 383, distance: 52.1
click at [539, 380] on input "2" at bounding box center [563, 364] width 94 height 31
type input "0"
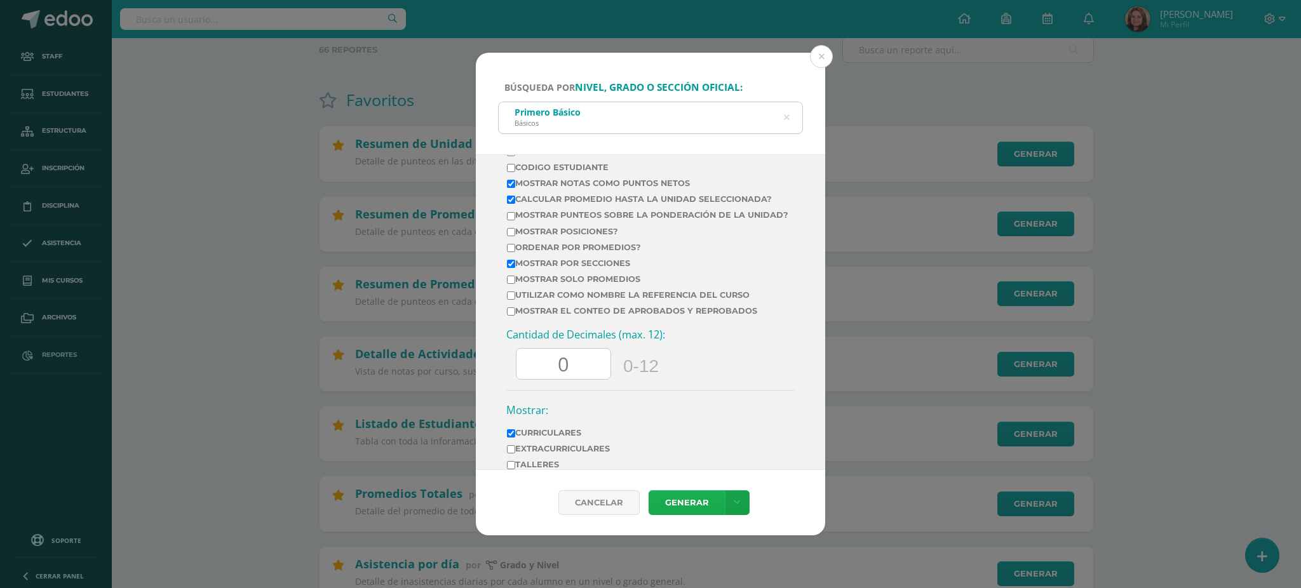
click at [691, 497] on link "Generar" at bounding box center [686, 502] width 76 height 25
click at [784, 113] on icon at bounding box center [787, 118] width 6 height 32
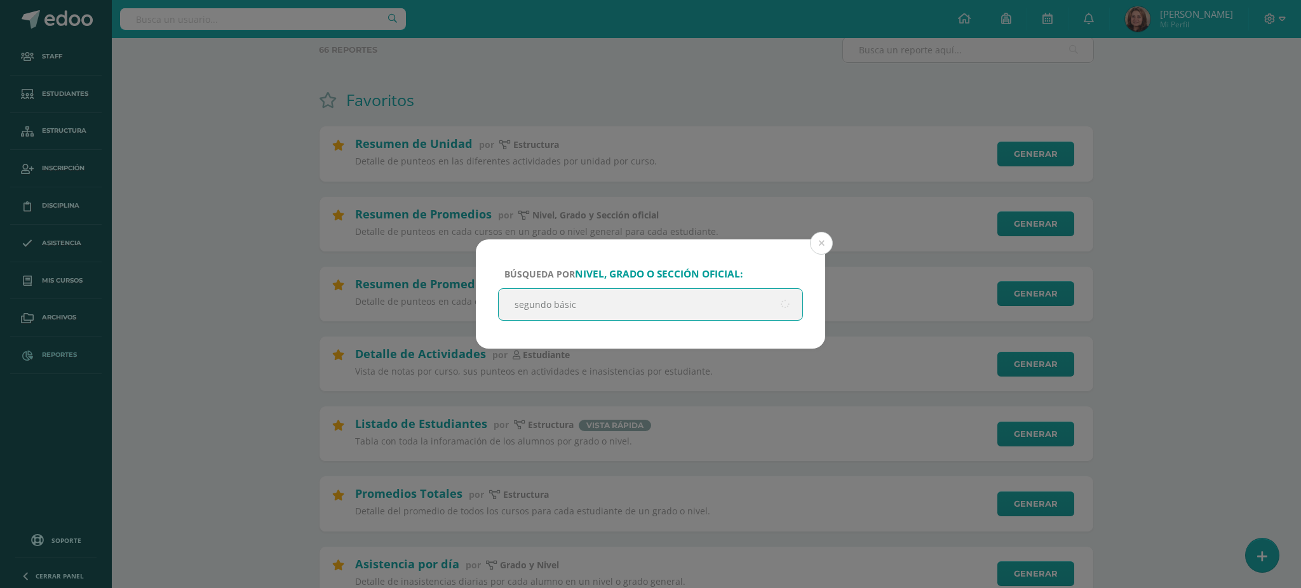
type input "segundo básico"
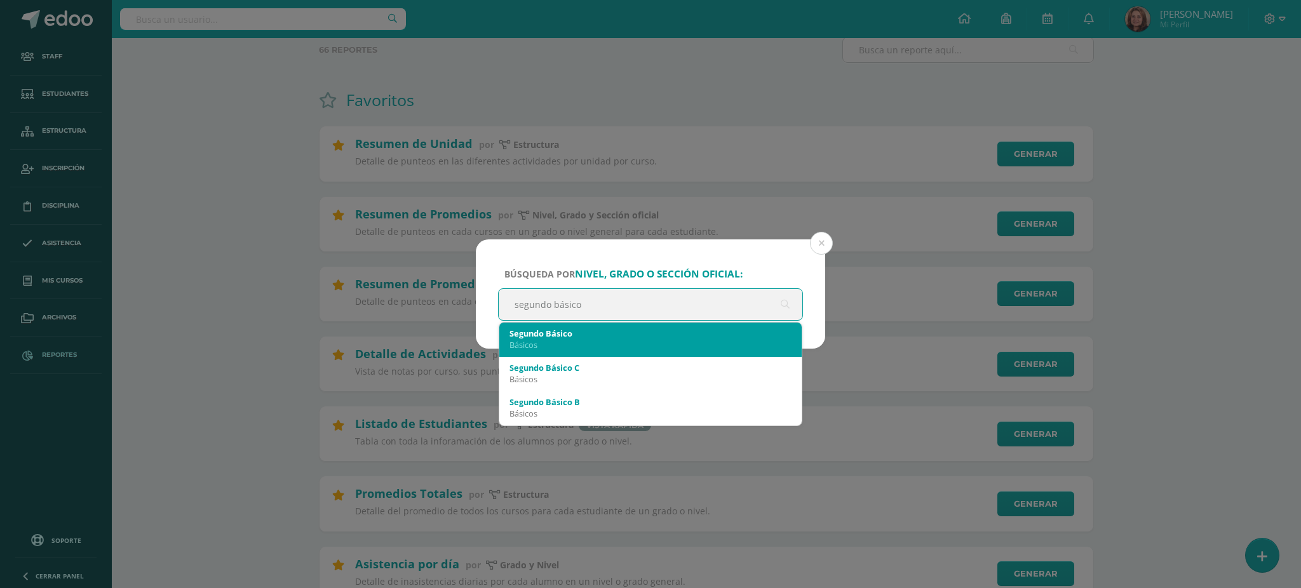
click at [584, 344] on div "Básicos" at bounding box center [650, 344] width 282 height 11
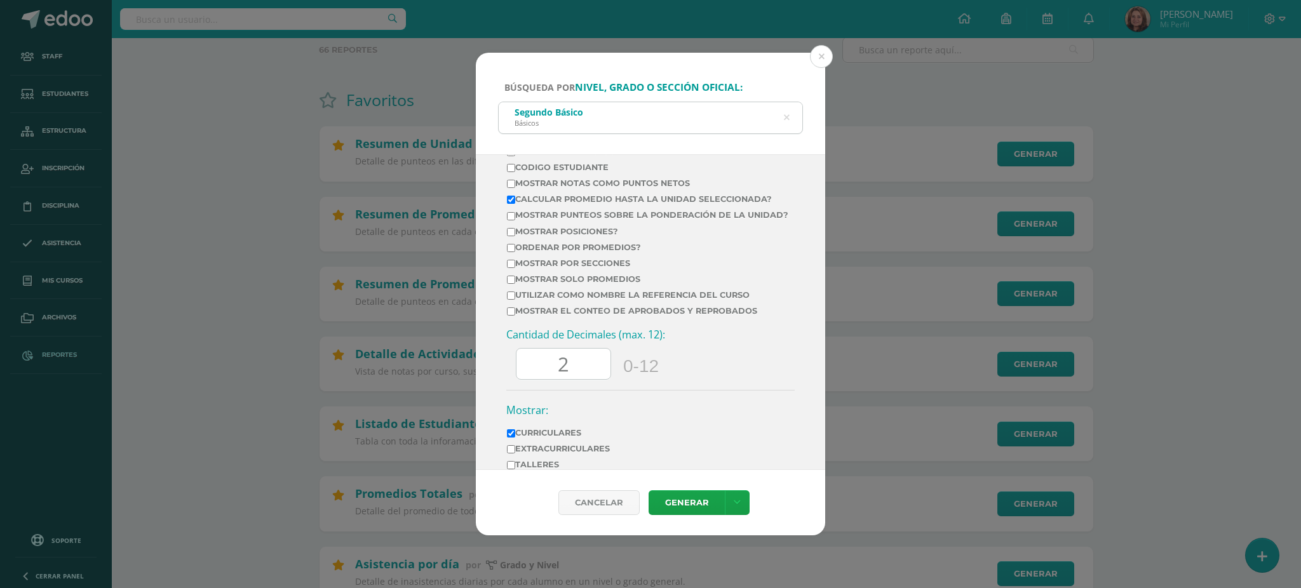
click at [789, 120] on icon at bounding box center [787, 118] width 6 height 32
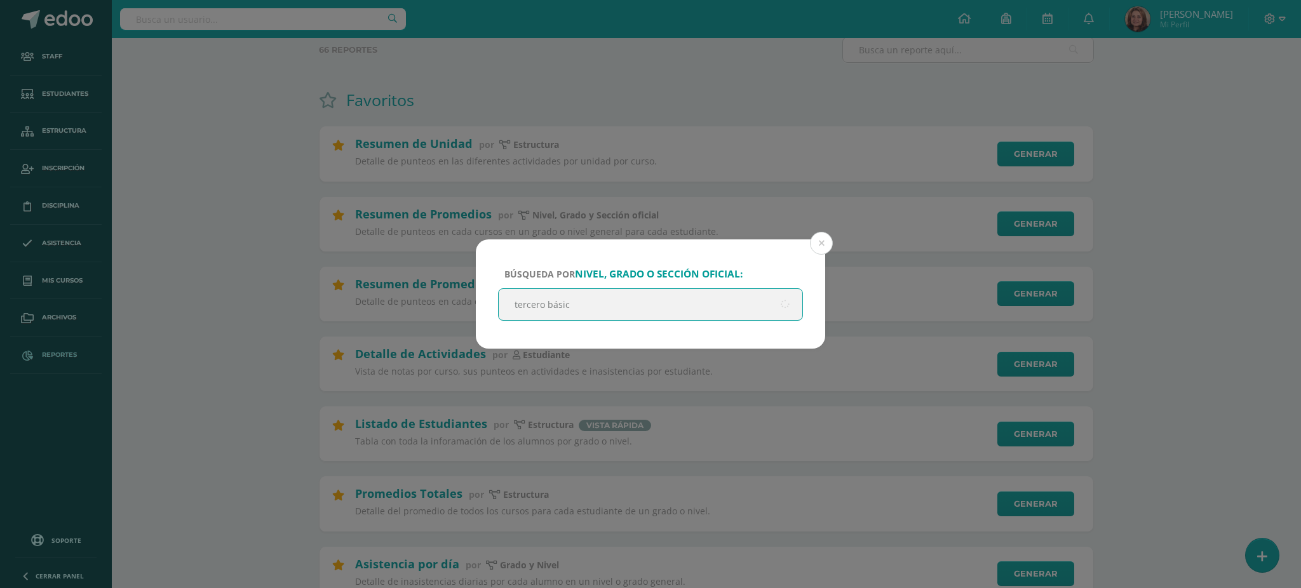
type input "tercero básico"
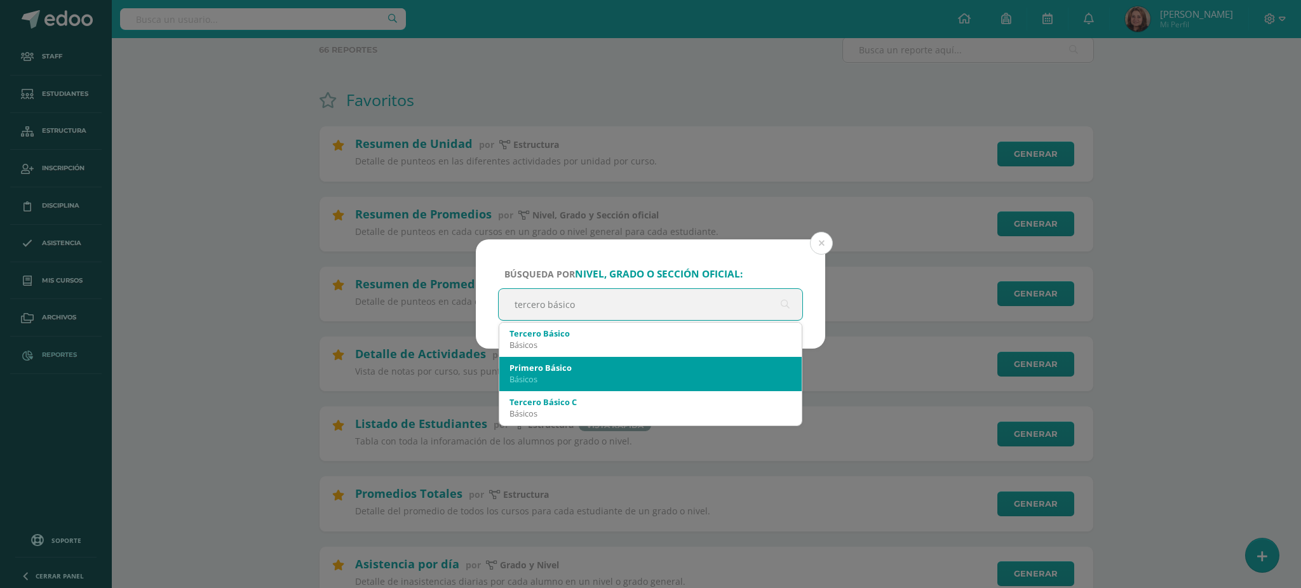
click at [534, 359] on div "Primero Básico Básicos" at bounding box center [650, 373] width 282 height 33
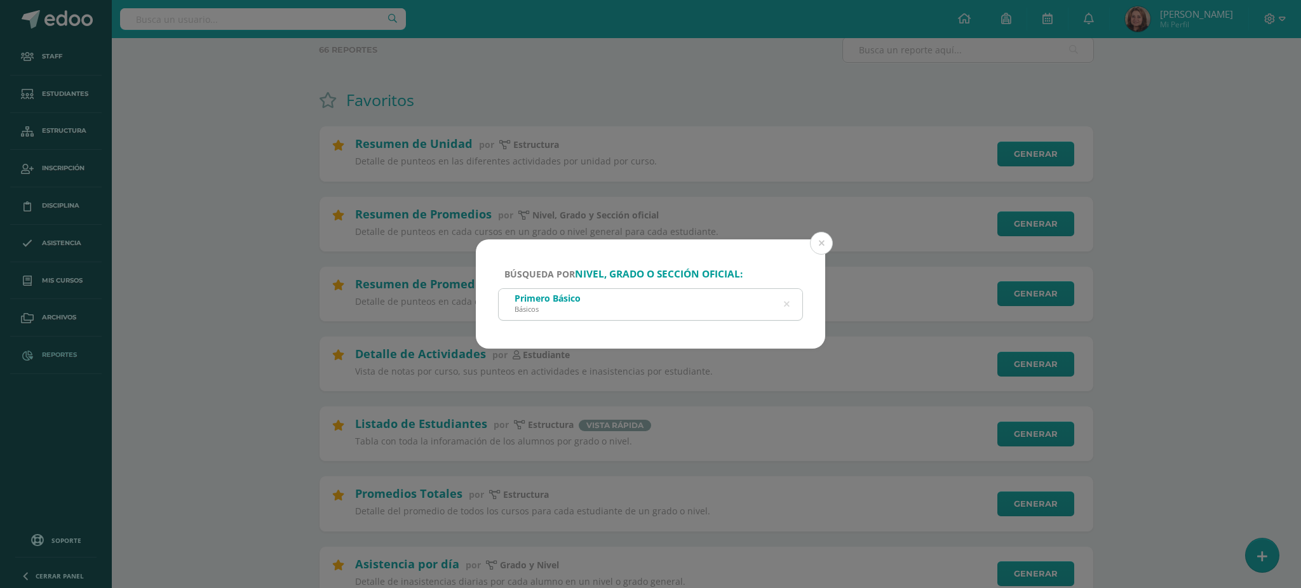
click at [781, 302] on div "Primero Básico Básicos" at bounding box center [651, 303] width 304 height 29
click at [788, 302] on icon at bounding box center [787, 304] width 6 height 32
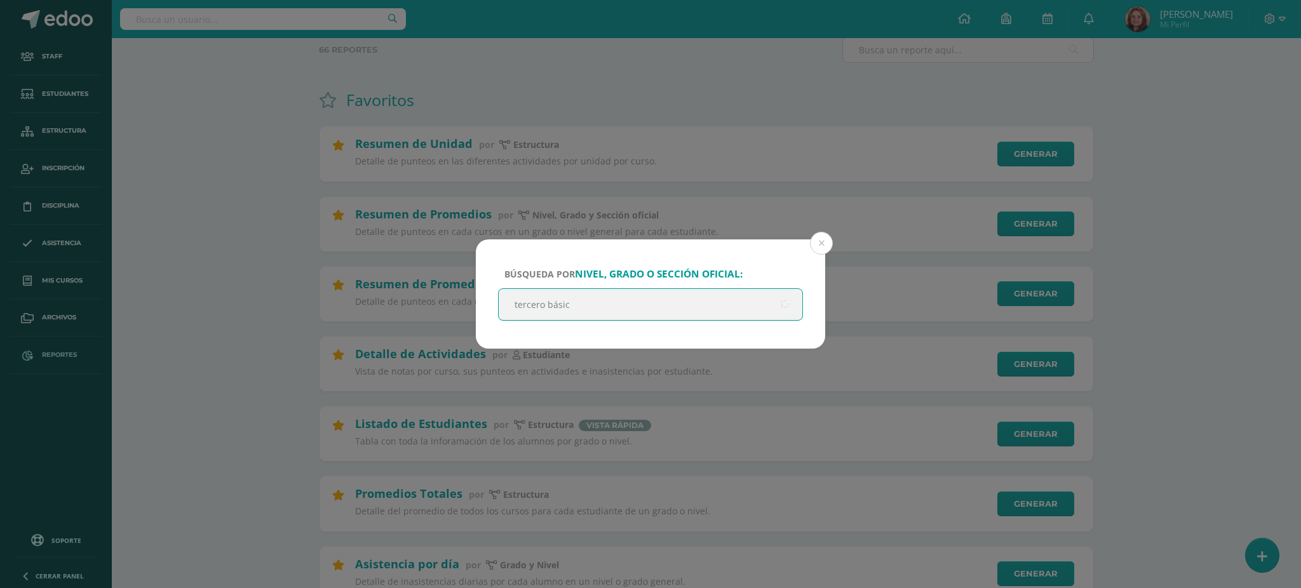
type input "tercero básico"
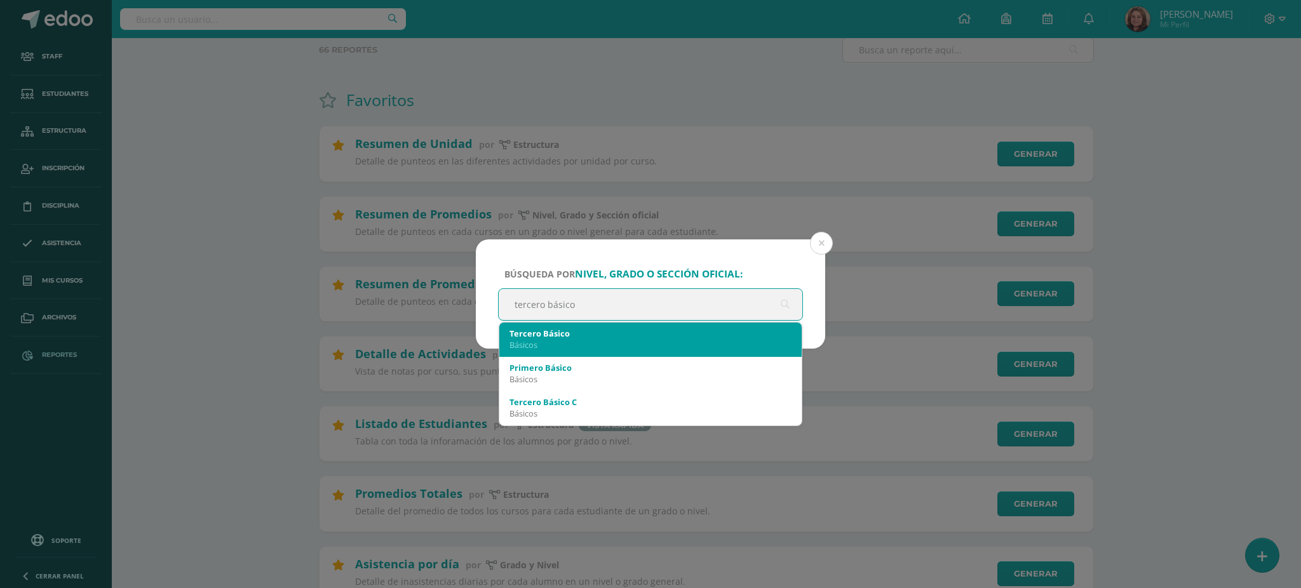
click at [641, 330] on div "Tercero Básico" at bounding box center [650, 333] width 282 height 11
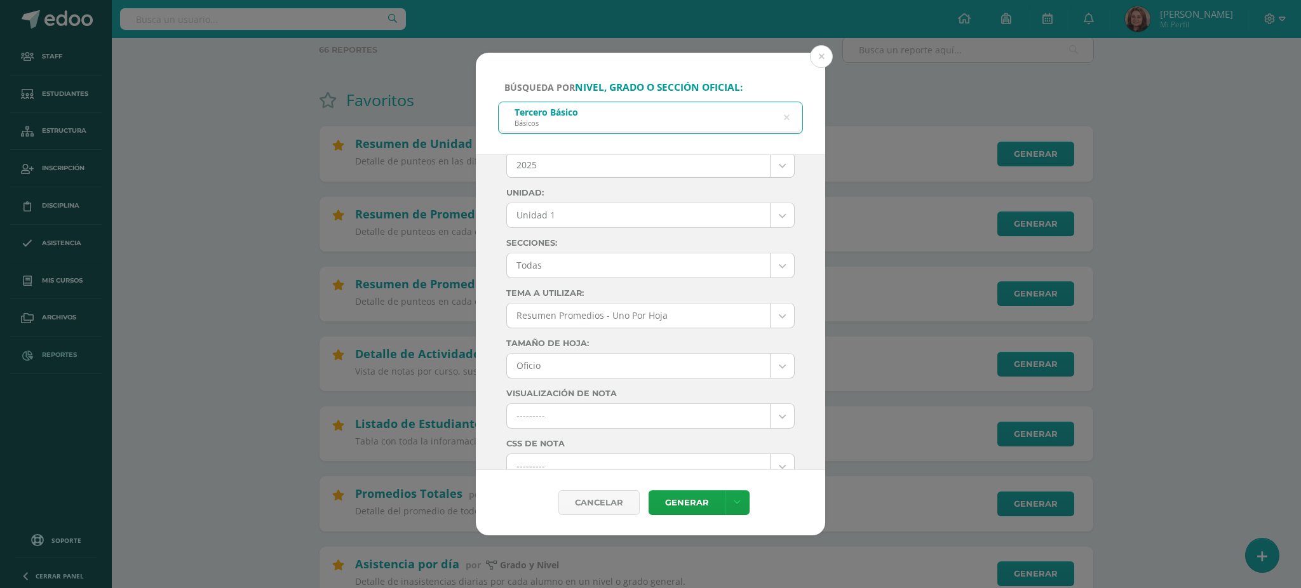
scroll to position [0, 0]
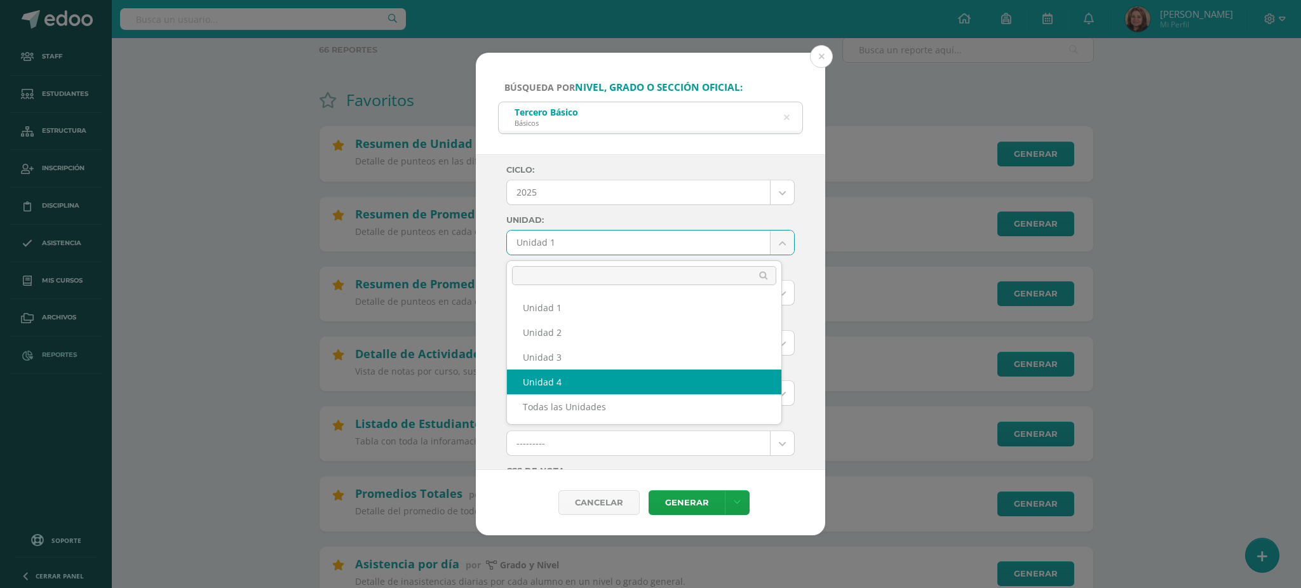
select select "Unidad 4"
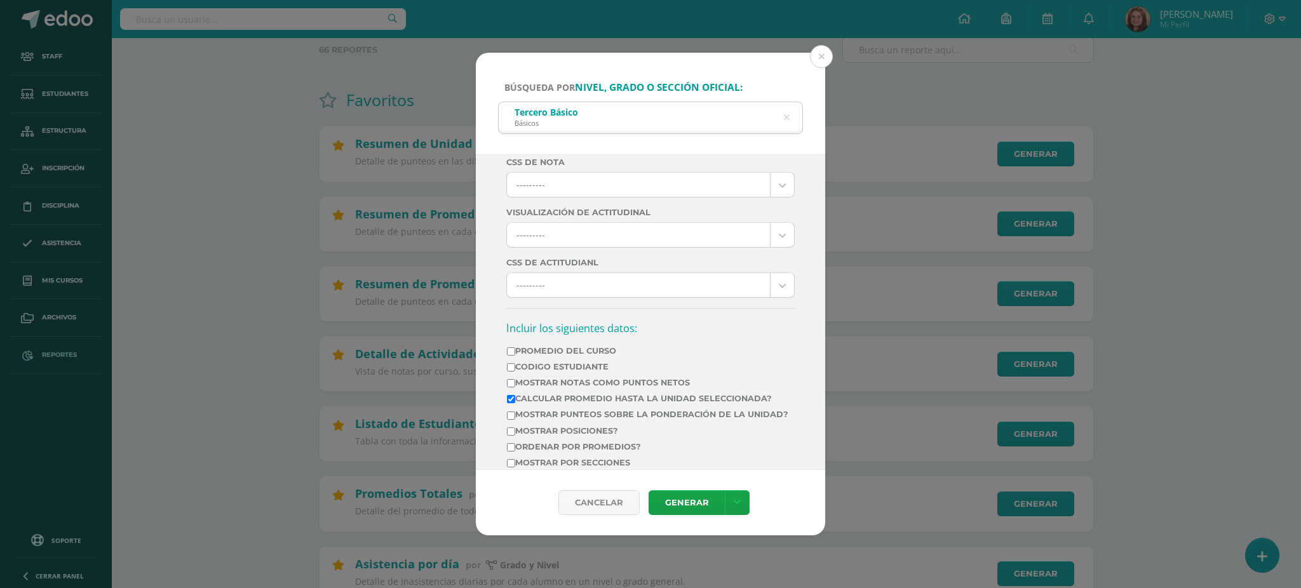
scroll to position [339, 0]
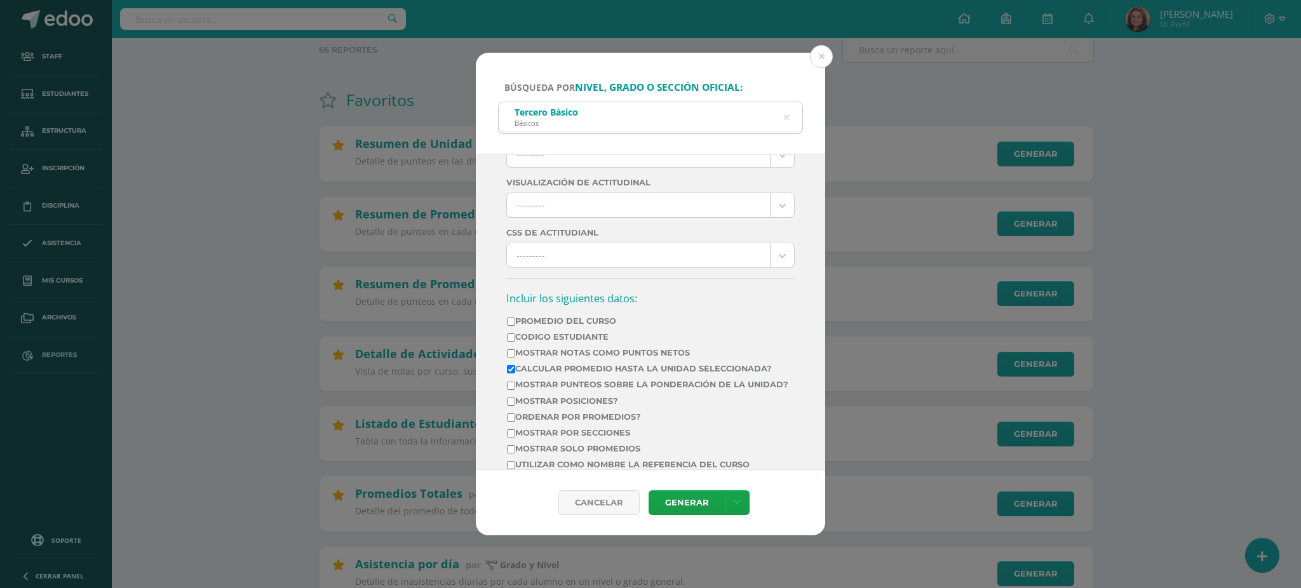
click at [511, 358] on input "Mostrar Notas Como Puntos Netos" at bounding box center [511, 353] width 8 height 8
checkbox input "true"
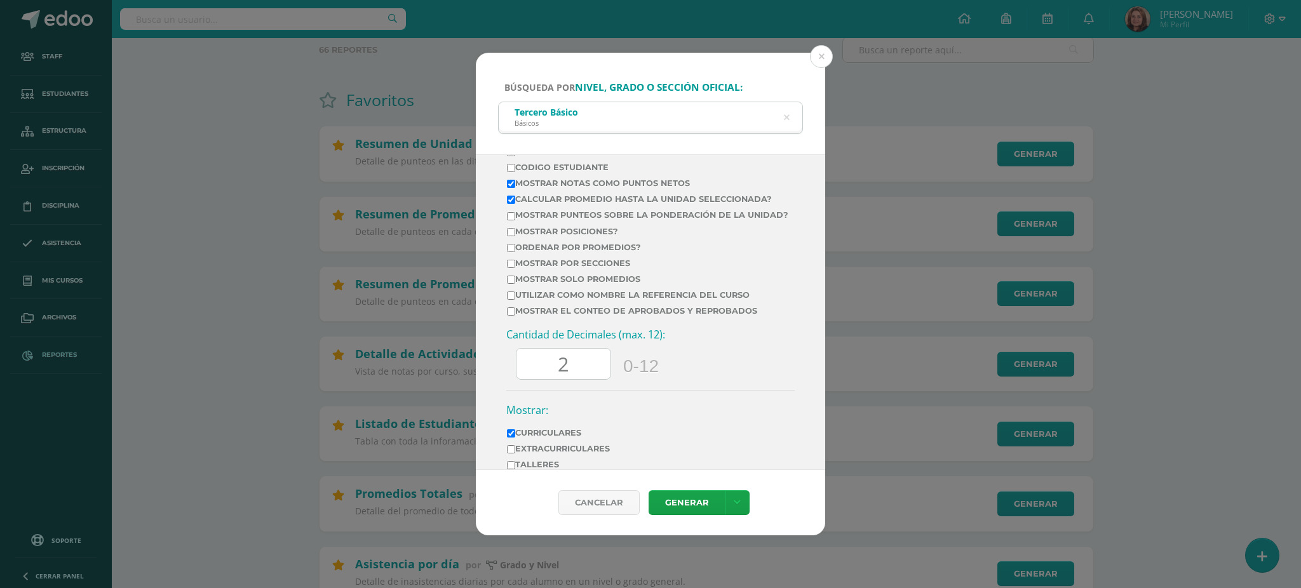
scroll to position [593, 0]
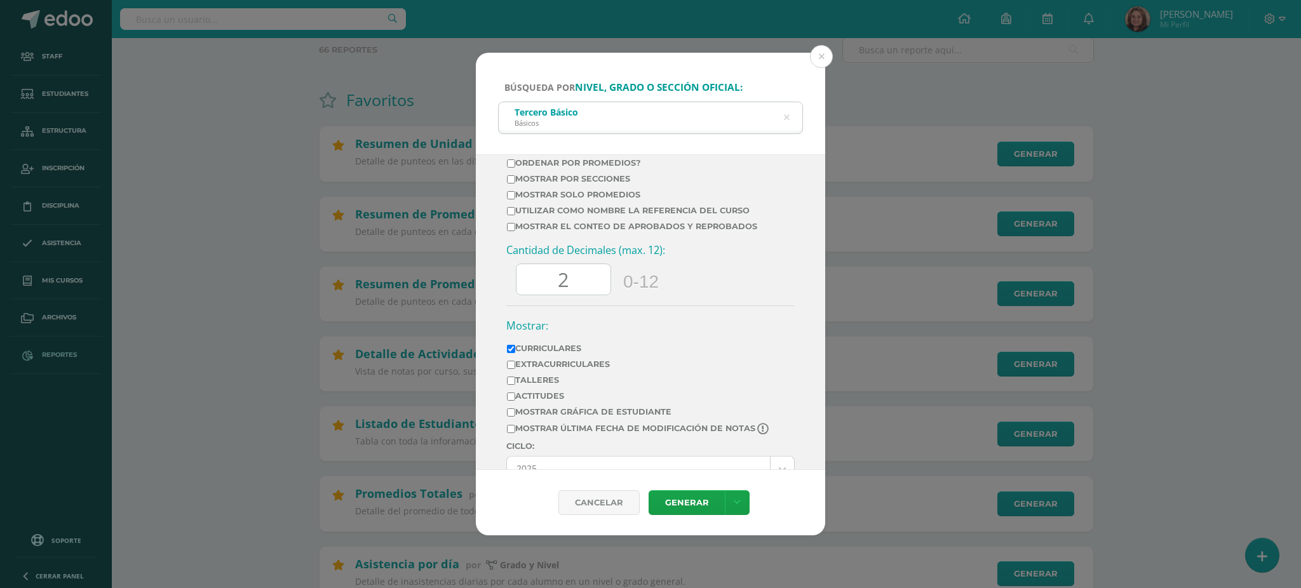
drag, startPoint x: 572, startPoint y: 311, endPoint x: 540, endPoint y: 302, distance: 33.4
click at [540, 295] on input "2" at bounding box center [563, 279] width 94 height 31
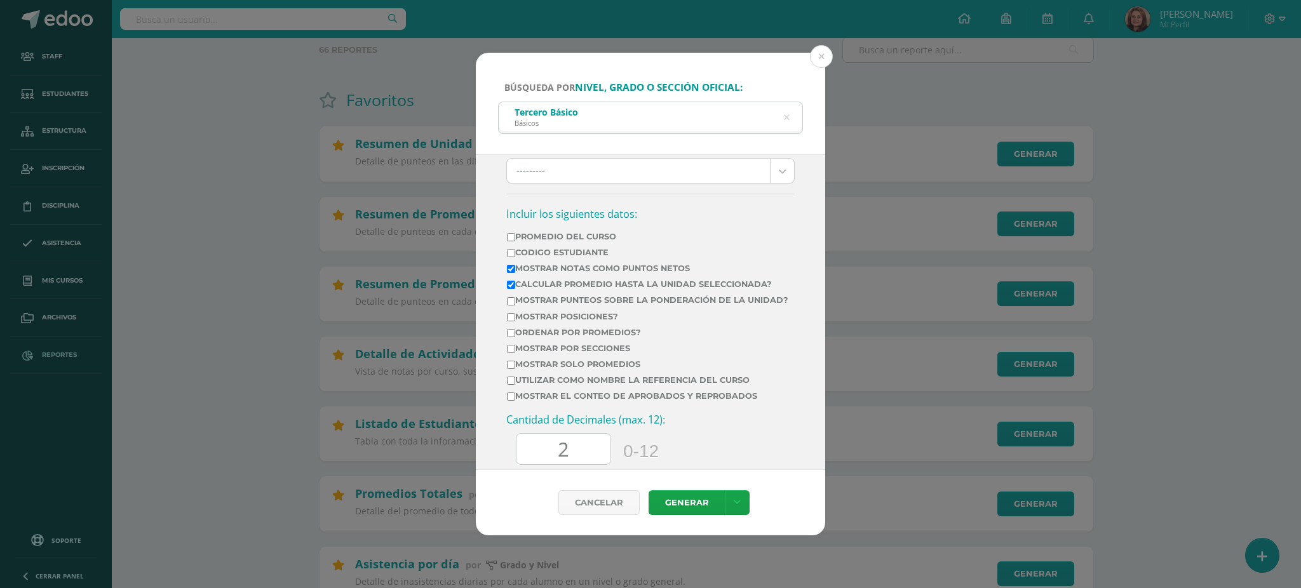
scroll to position [508, 0]
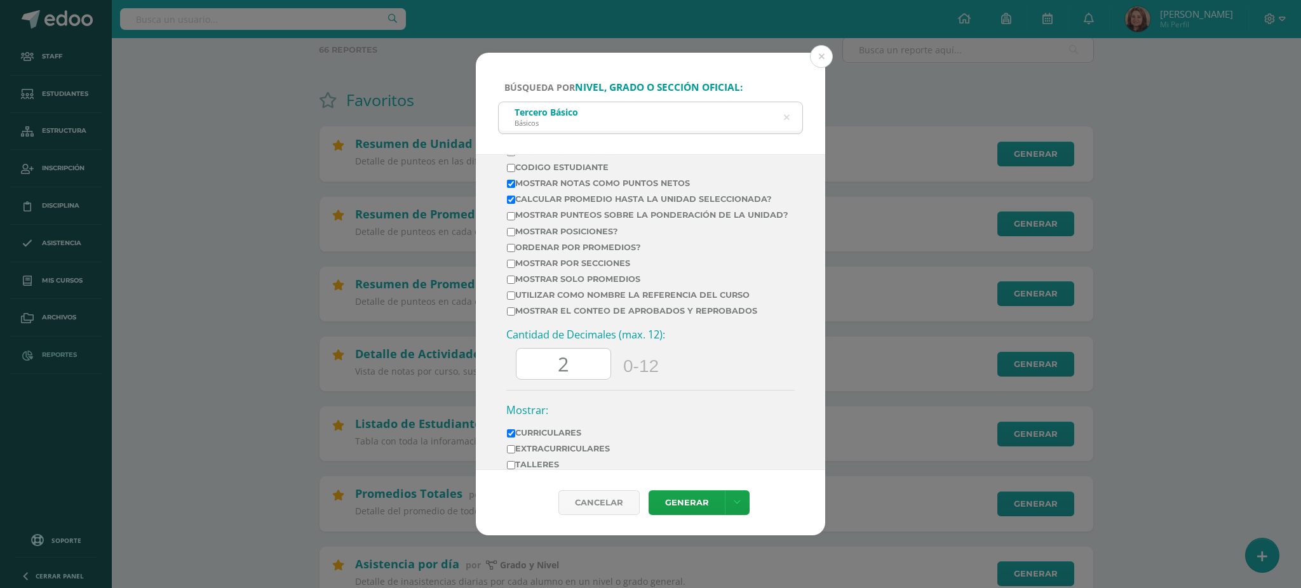
click at [508, 268] on input "Mostrar por secciones" at bounding box center [511, 264] width 8 height 8
checkbox input "true"
click at [685, 502] on link "Generar" at bounding box center [686, 502] width 76 height 25
click at [820, 55] on button at bounding box center [821, 56] width 23 height 23
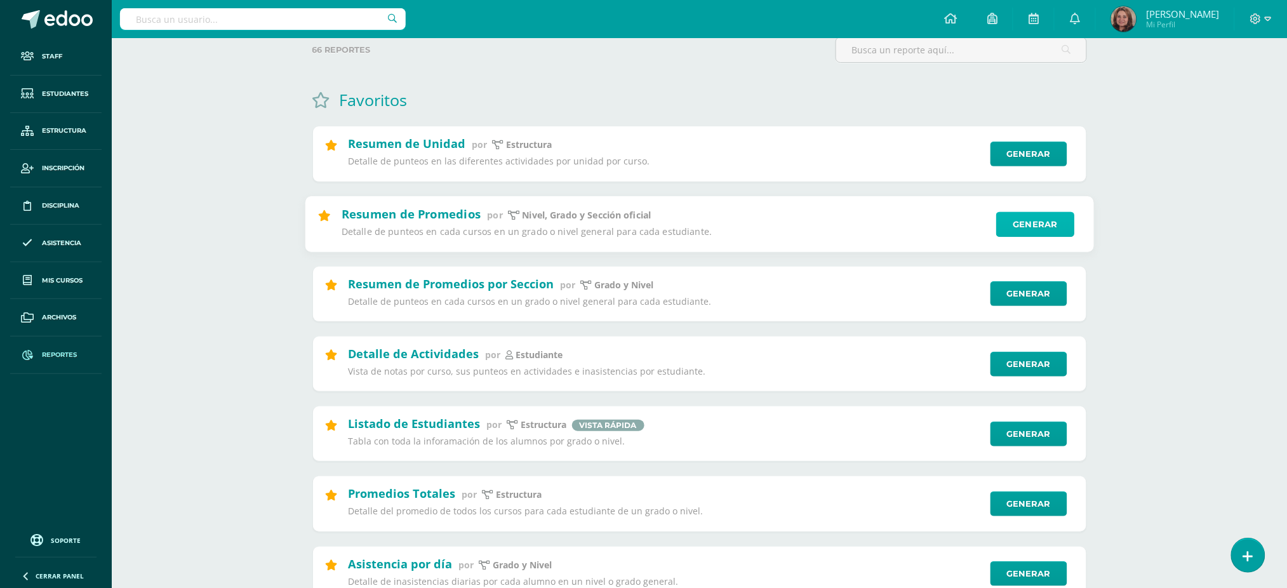
click at [1052, 218] on link "Generar" at bounding box center [1036, 224] width 78 height 25
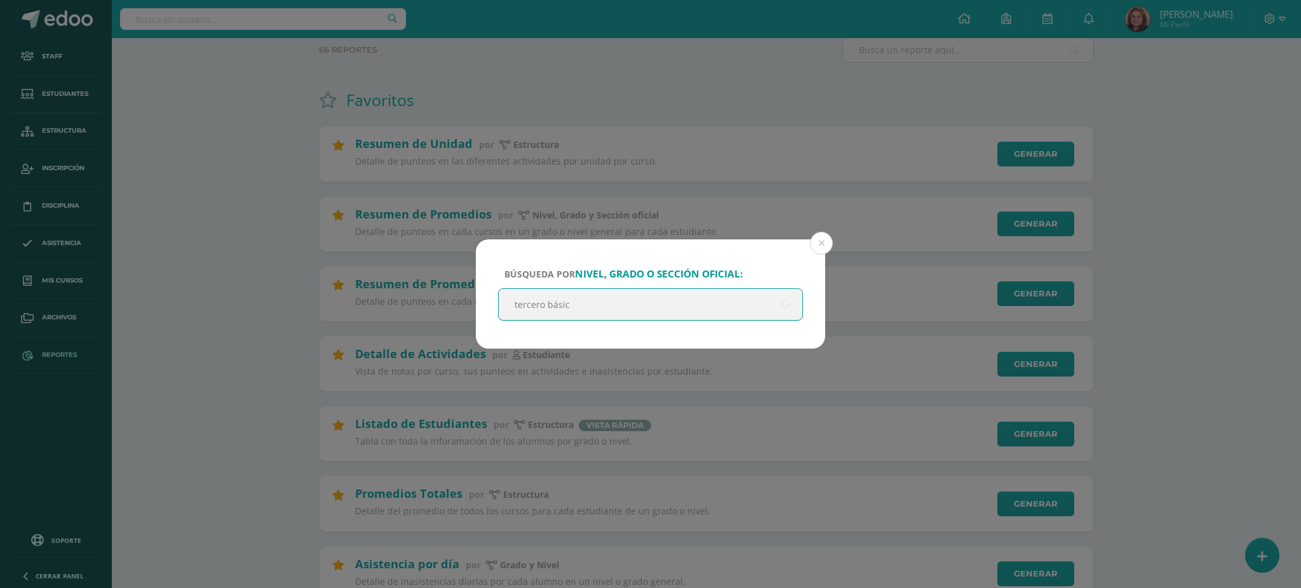
type input "tercero básico"
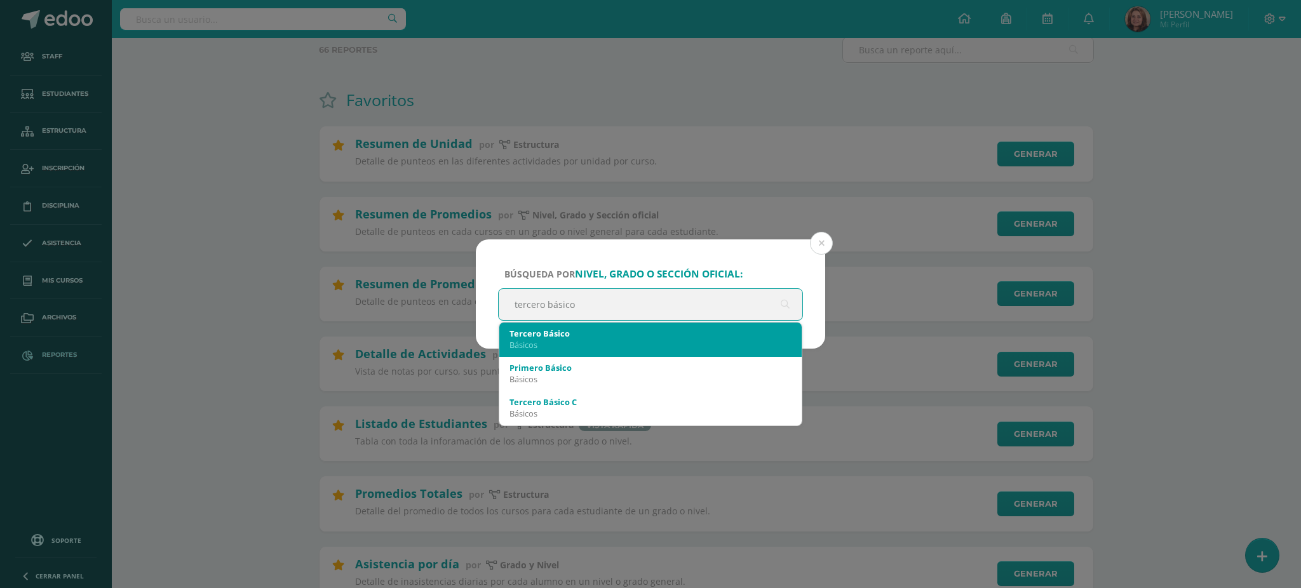
click at [541, 340] on div "Básicos" at bounding box center [650, 344] width 282 height 11
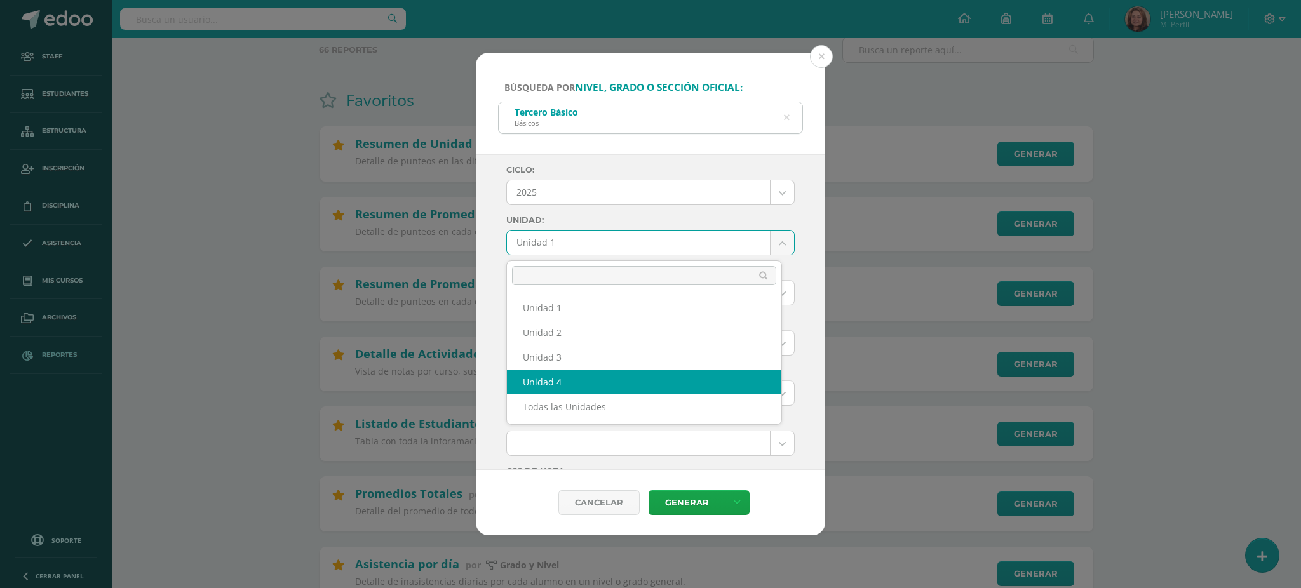
select select "Unidad 4"
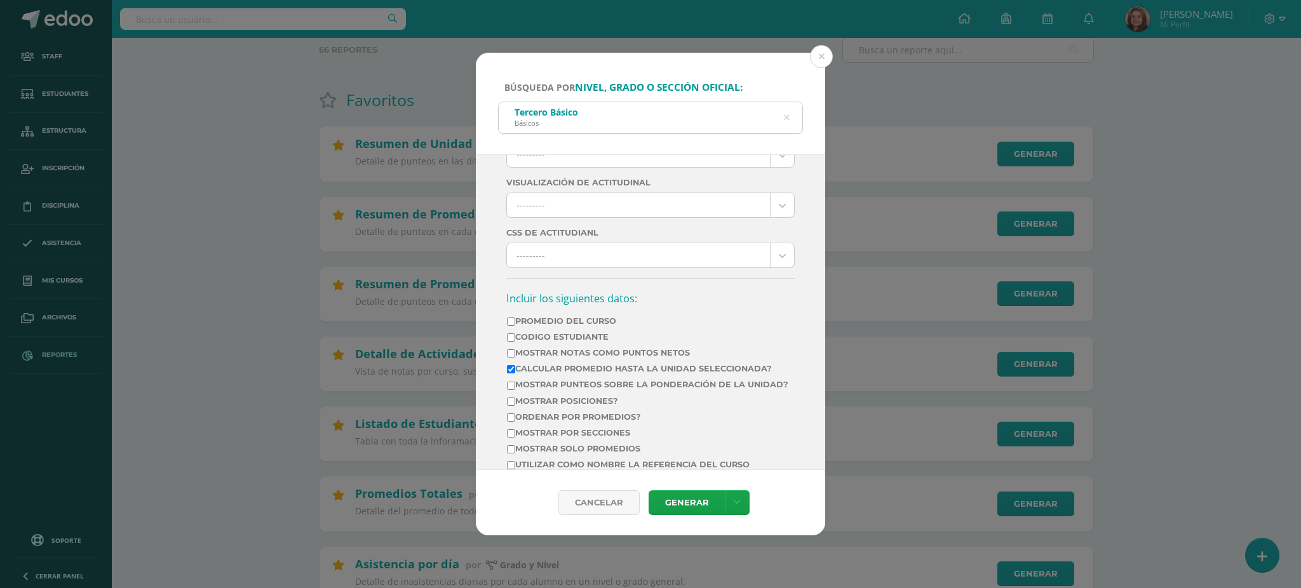
scroll to position [423, 0]
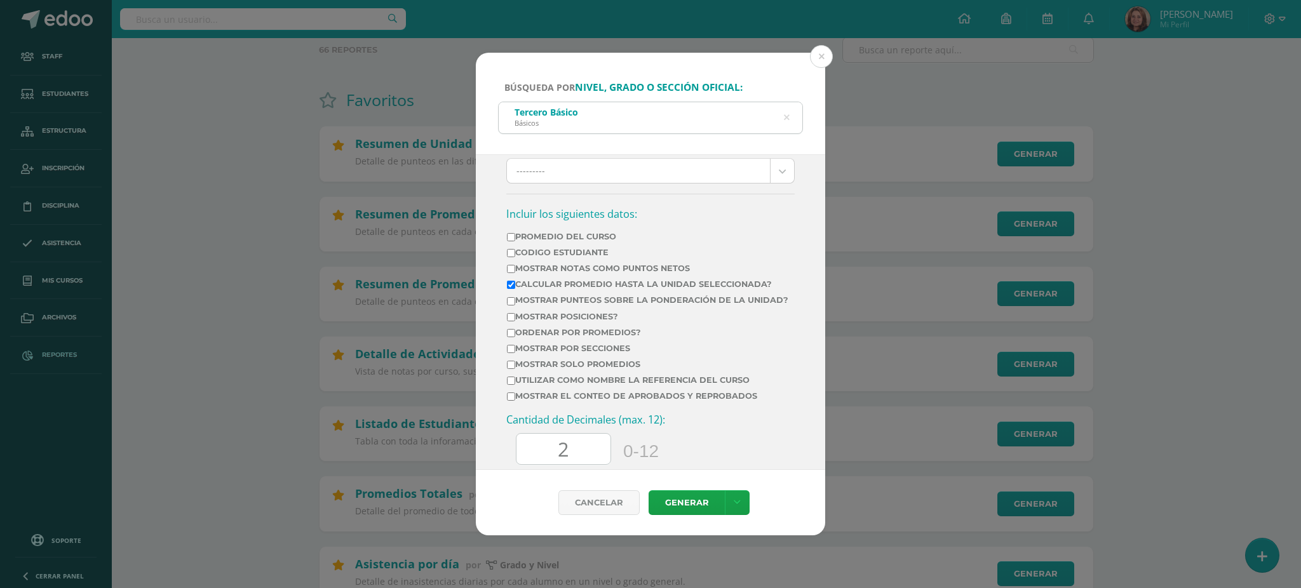
click at [509, 273] on input "Mostrar Notas Como Puntos Netos" at bounding box center [511, 269] width 8 height 8
checkbox input "true"
click at [512, 353] on input "Mostrar por secciones" at bounding box center [511, 349] width 8 height 8
checkbox input "true"
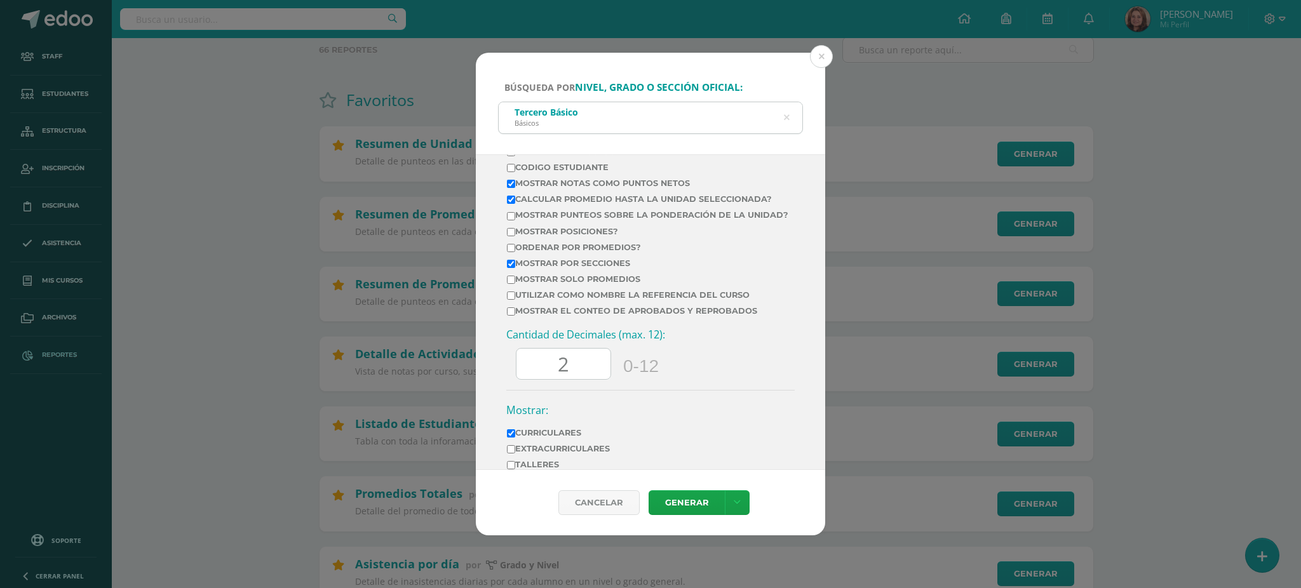
drag, startPoint x: 596, startPoint y: 382, endPoint x: 535, endPoint y: 384, distance: 61.0
click at [535, 380] on input "2" at bounding box center [563, 364] width 94 height 31
type input "0"
click at [612, 417] on h3 "Mostrar:" at bounding box center [650, 410] width 288 height 14
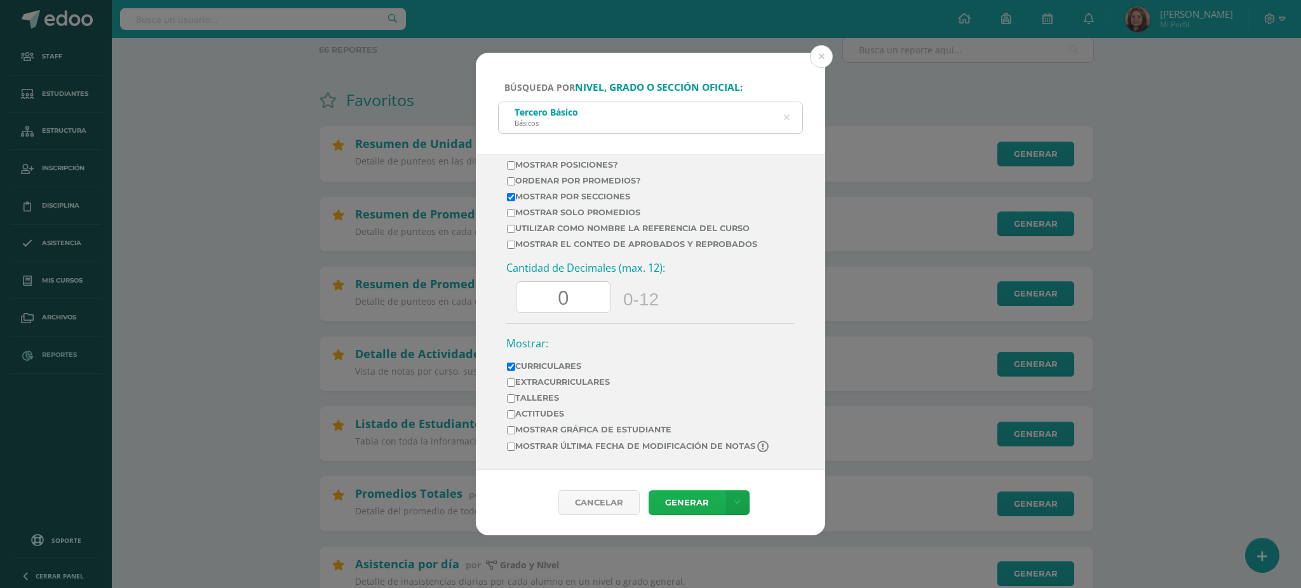
scroll to position [598, 0]
click at [685, 506] on link "Generar" at bounding box center [686, 502] width 76 height 25
